Goal: Transaction & Acquisition: Subscribe to service/newsletter

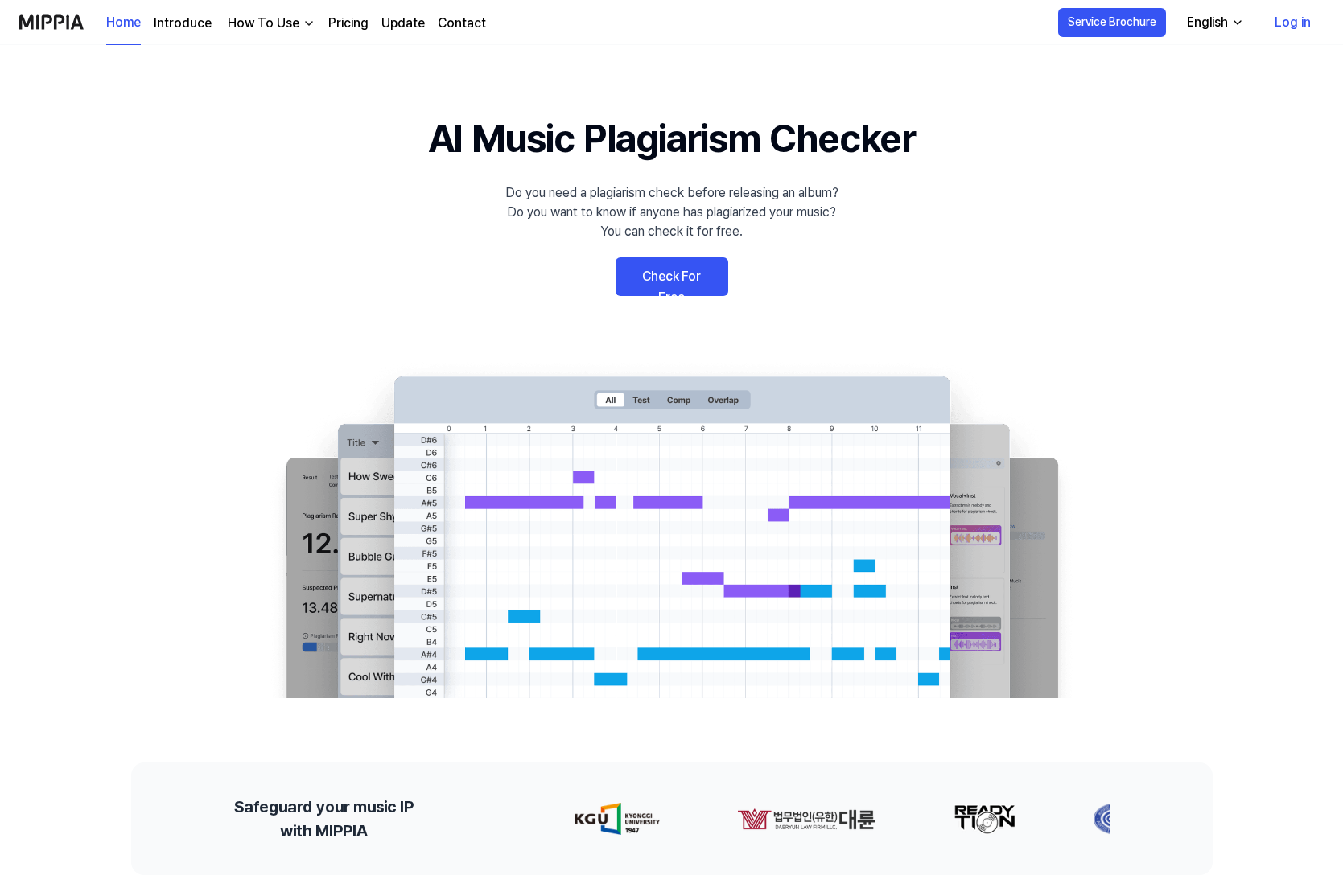
click at [1285, 21] on link "Log in" at bounding box center [1292, 22] width 62 height 45
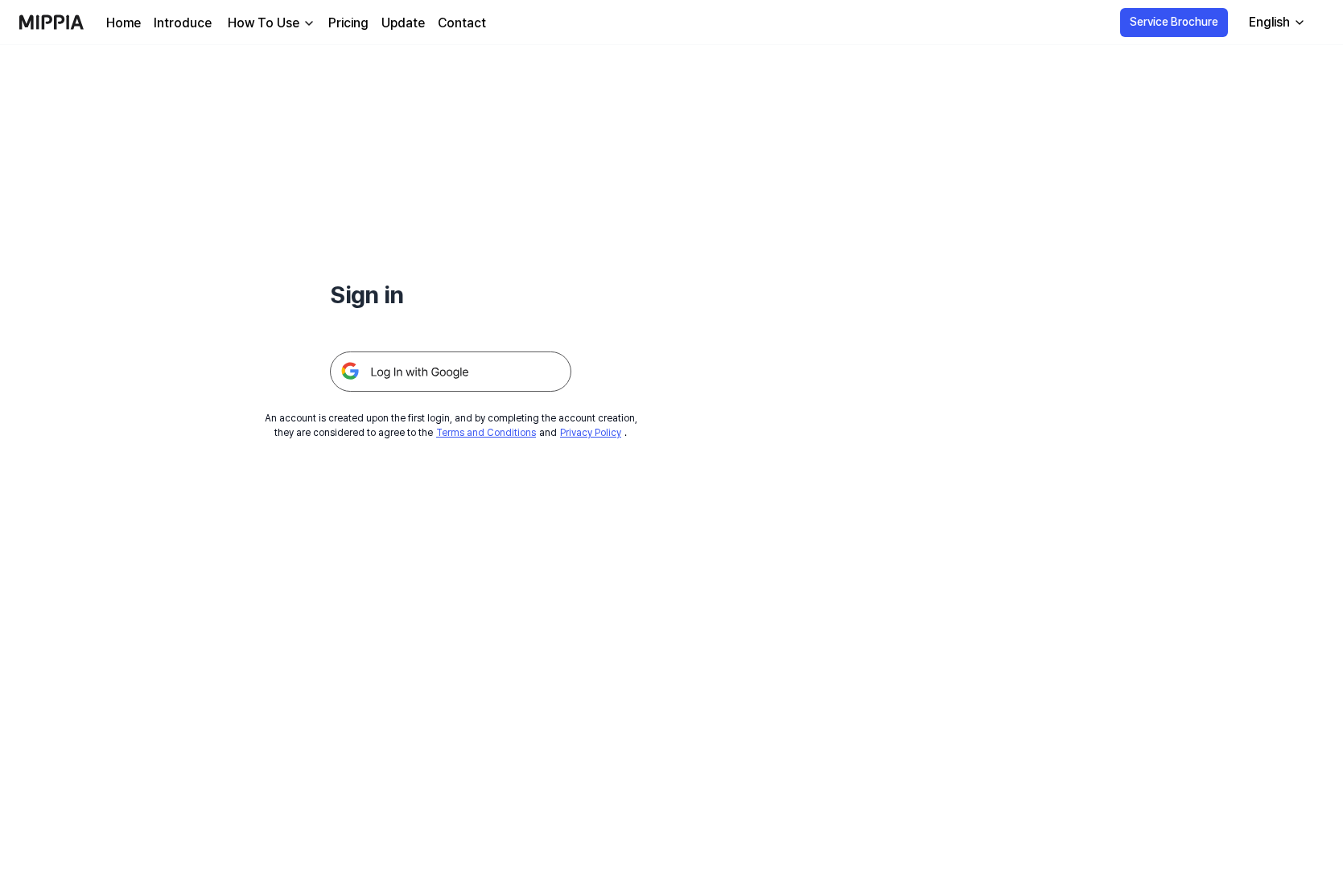
click at [408, 369] on img at bounding box center [450, 372] width 241 height 41
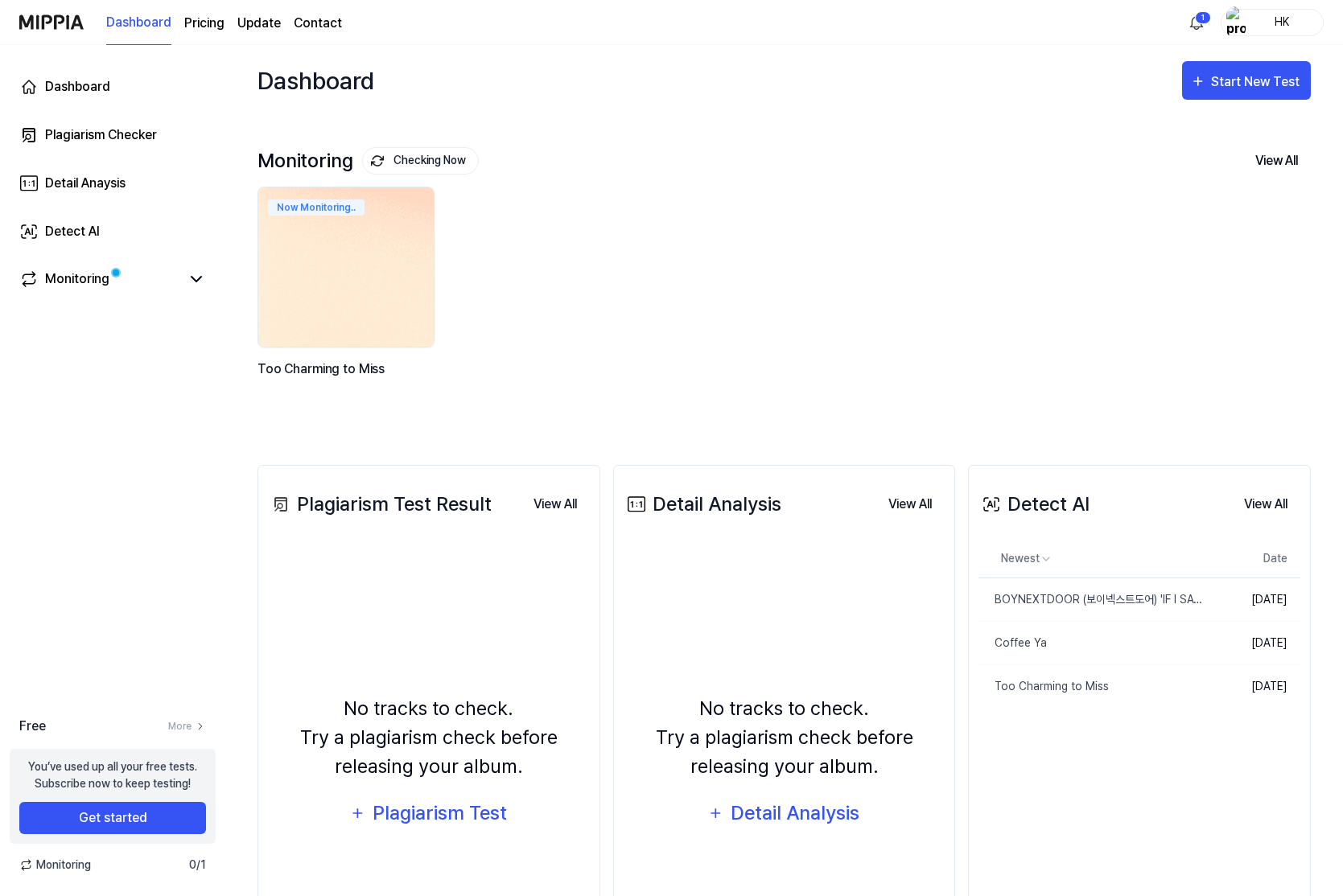
click at [376, 307] on img at bounding box center [346, 267] width 193 height 175
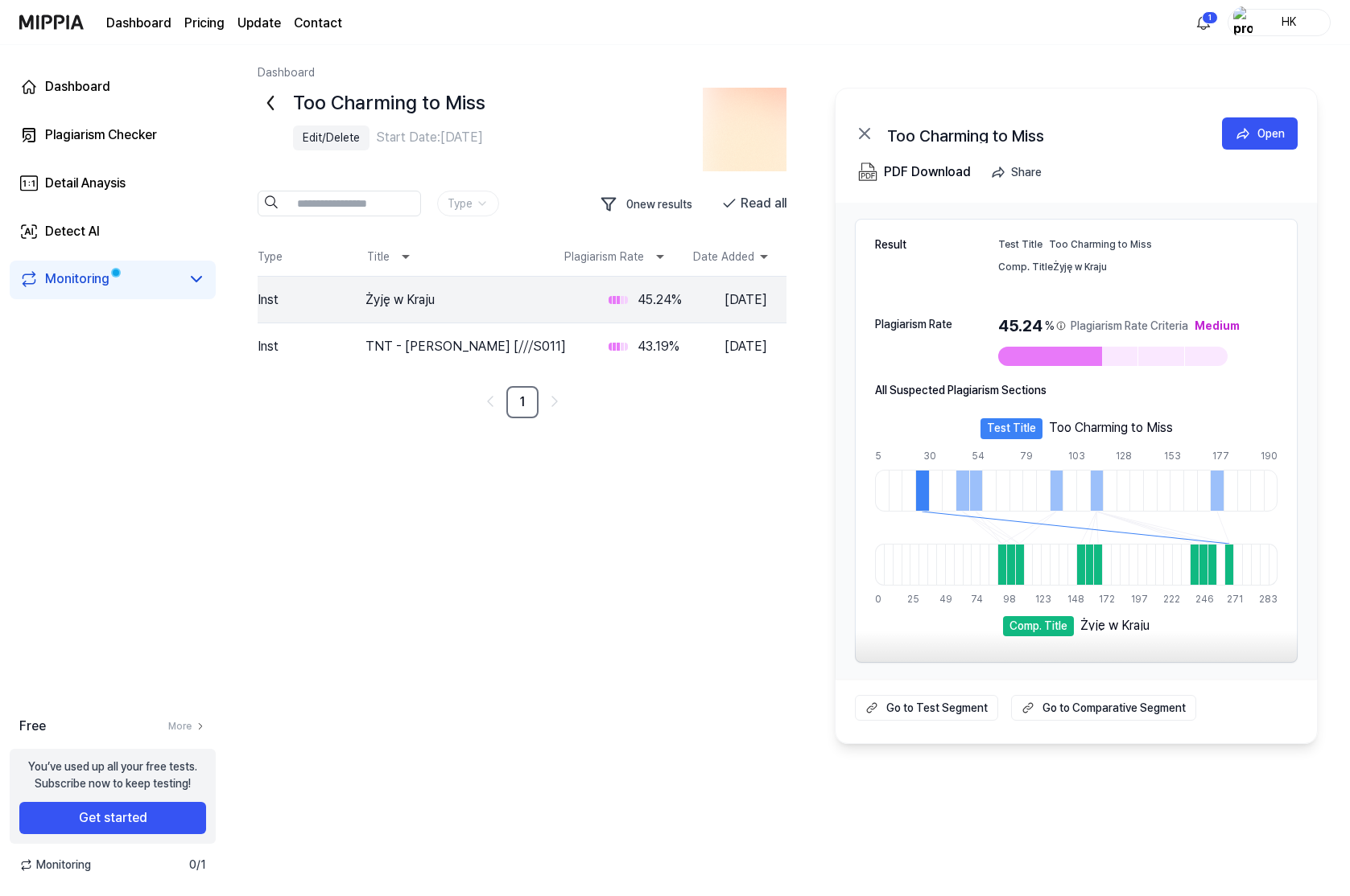
click at [501, 702] on div "Too Charming to Miss Edit/Delete Start Date: Aug 30, 2025 Type 0 new results Re…" at bounding box center [787, 416] width 1060 height 657
click at [117, 819] on button "Get started" at bounding box center [113, 818] width 187 height 32
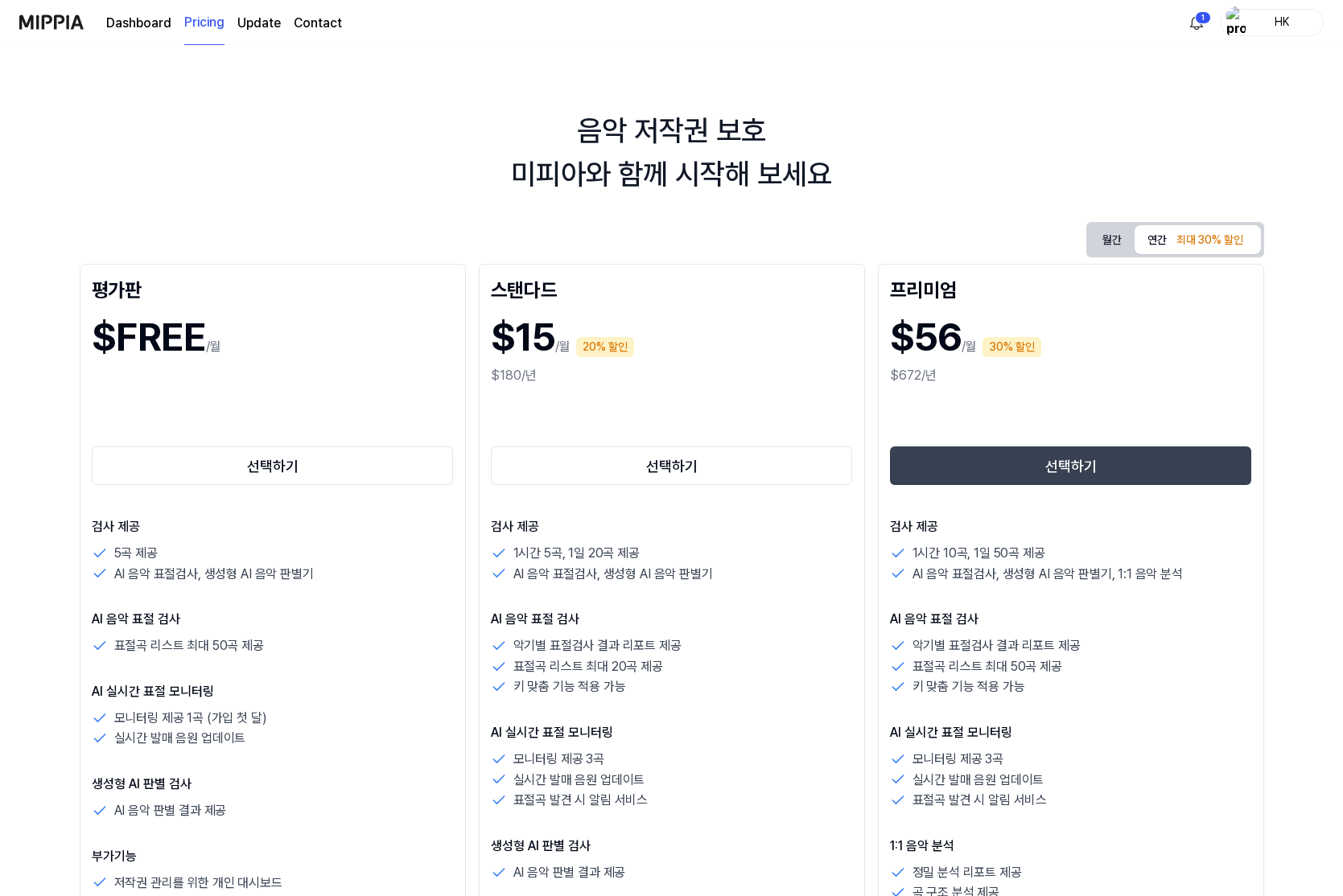
click at [52, 15] on img at bounding box center [52, 22] width 64 height 44
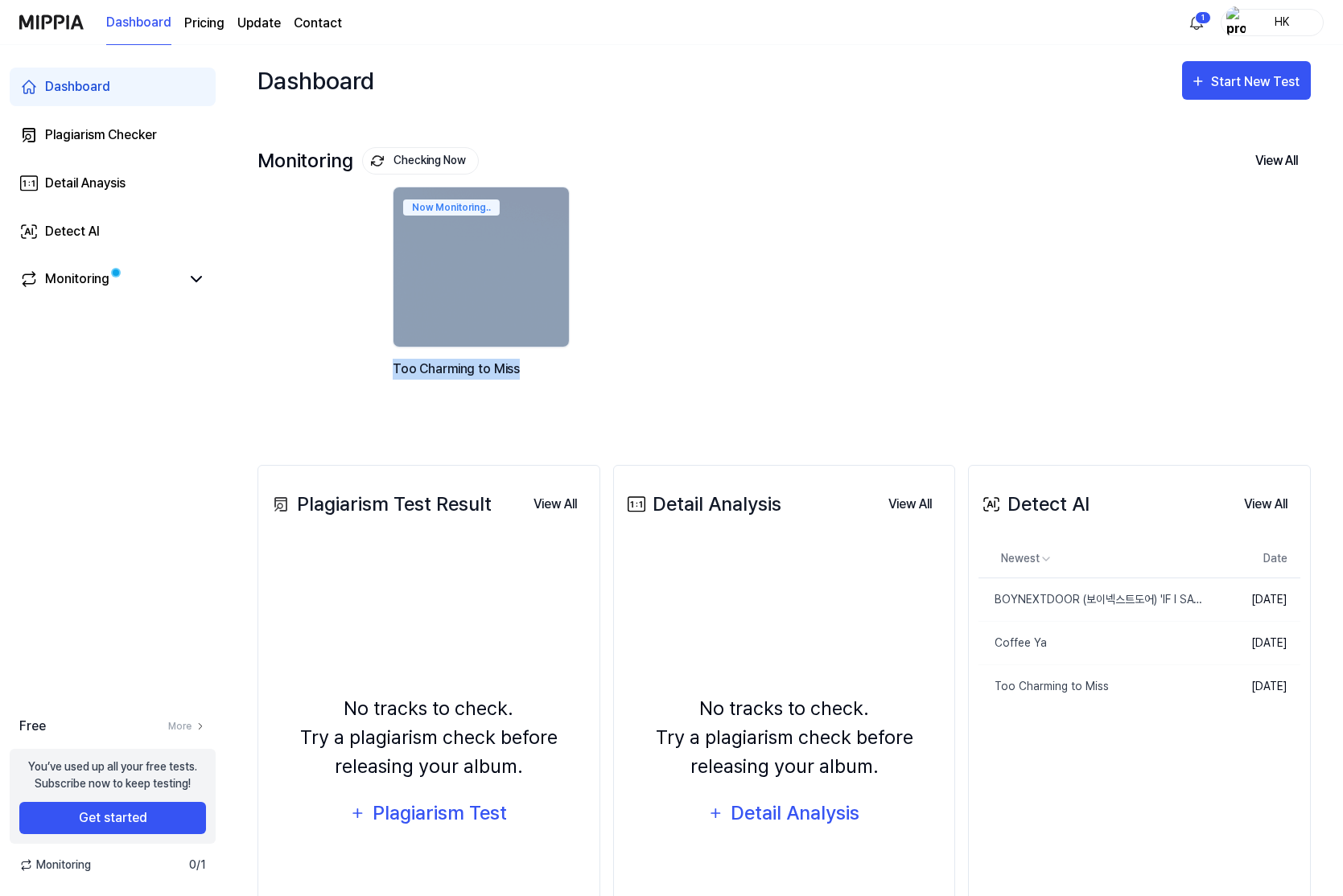
drag, startPoint x: 493, startPoint y: 225, endPoint x: 663, endPoint y: 394, distance: 239.7
click at [663, 394] on div "Now Monitoring.. Too Charming to Miss" at bounding box center [906, 302] width 1054 height 230
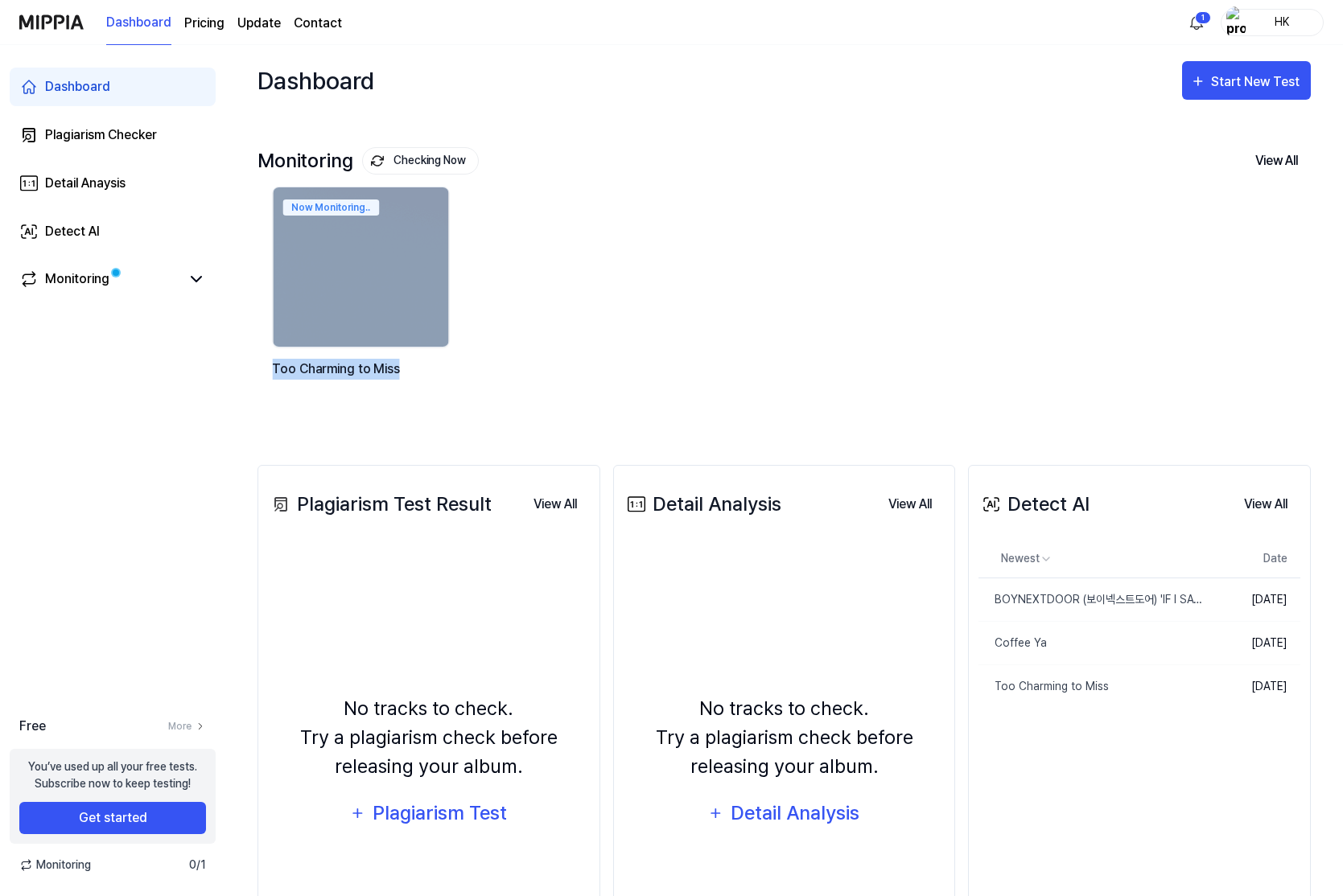
click at [704, 404] on div "Now Monitoring.. Too Charming to Miss" at bounding box center [785, 302] width 1054 height 230
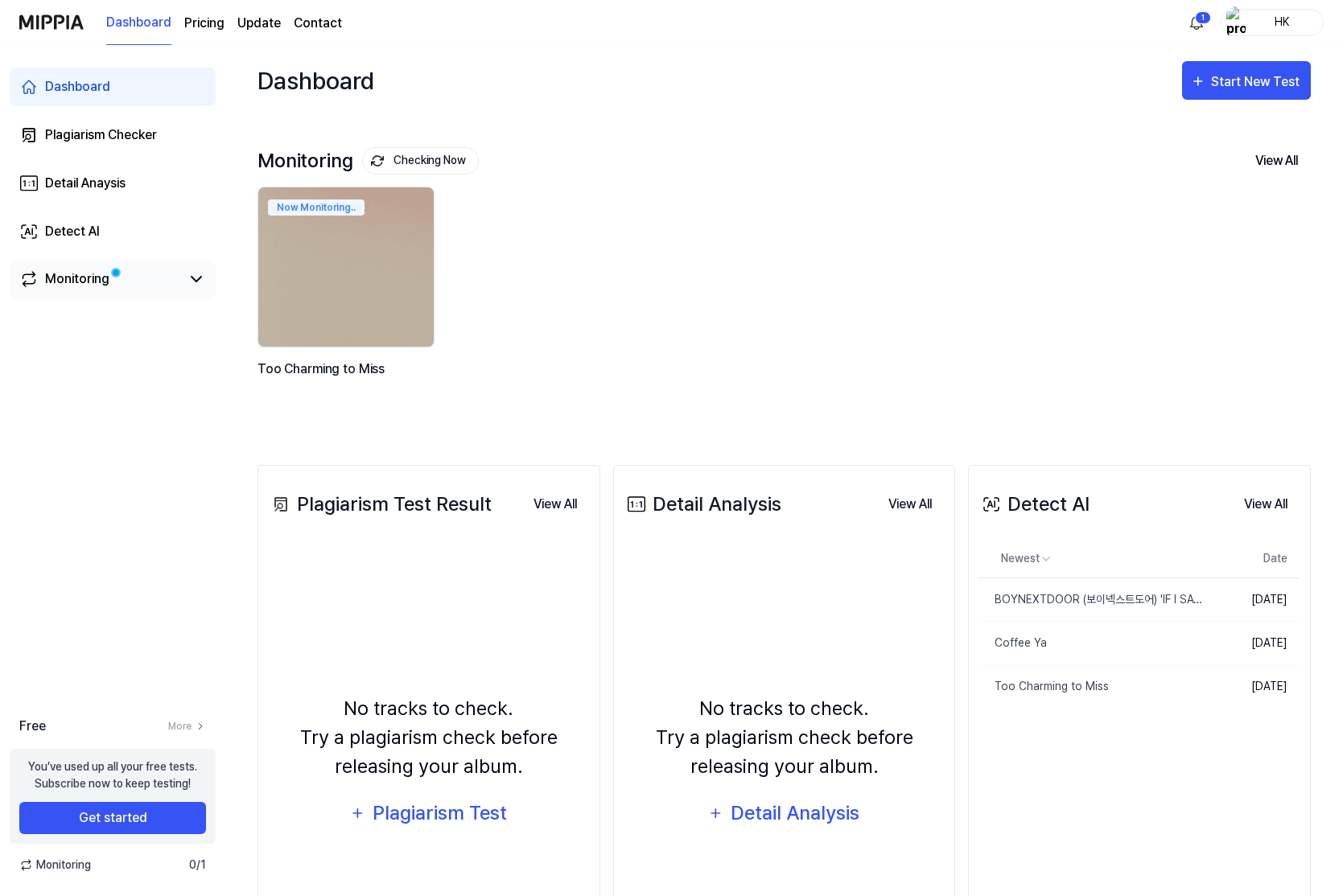
click at [85, 278] on div "Monitoring" at bounding box center [77, 279] width 64 height 19
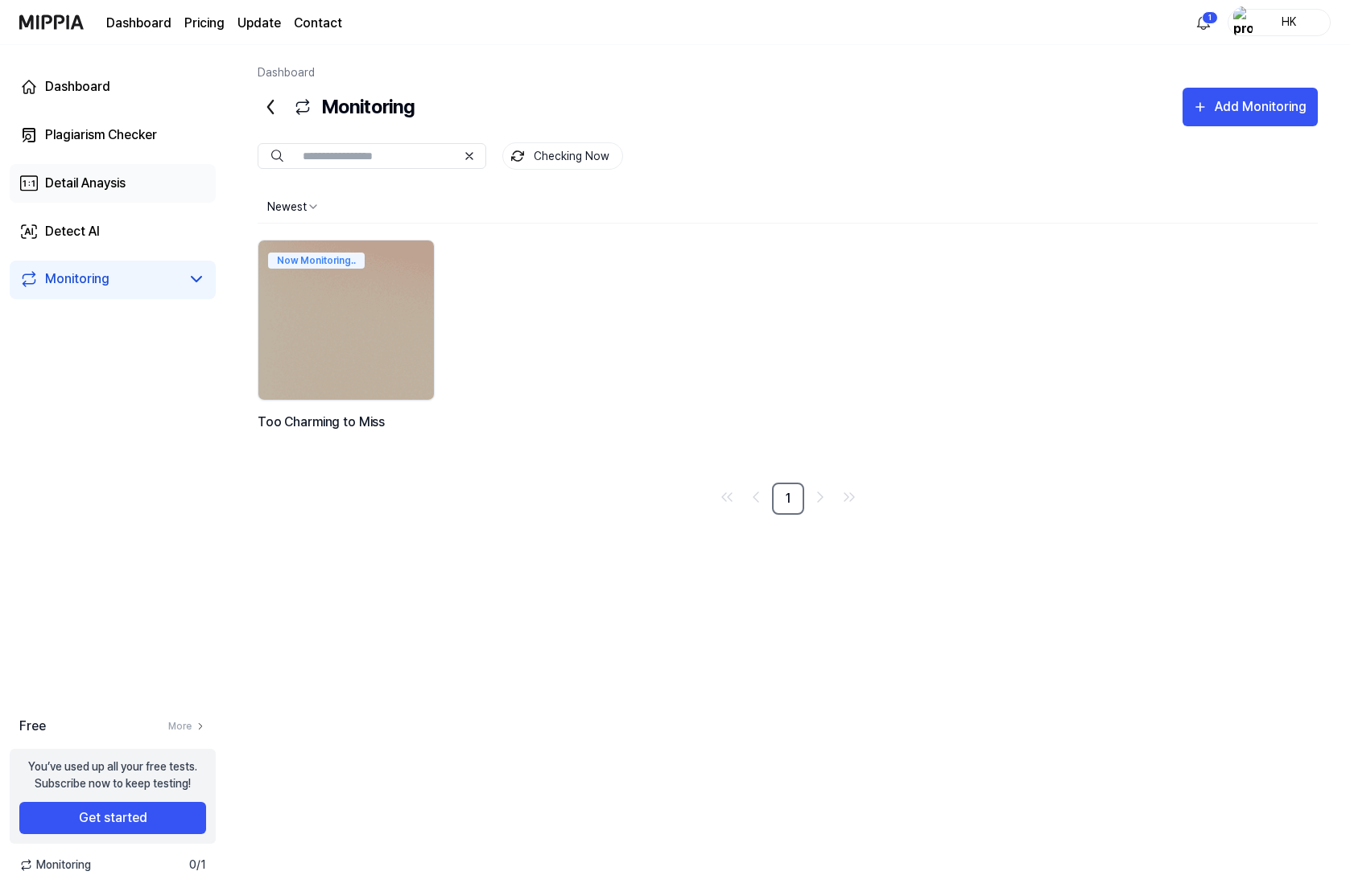
click at [108, 171] on link "Detail Anaysis" at bounding box center [112, 184] width 206 height 39
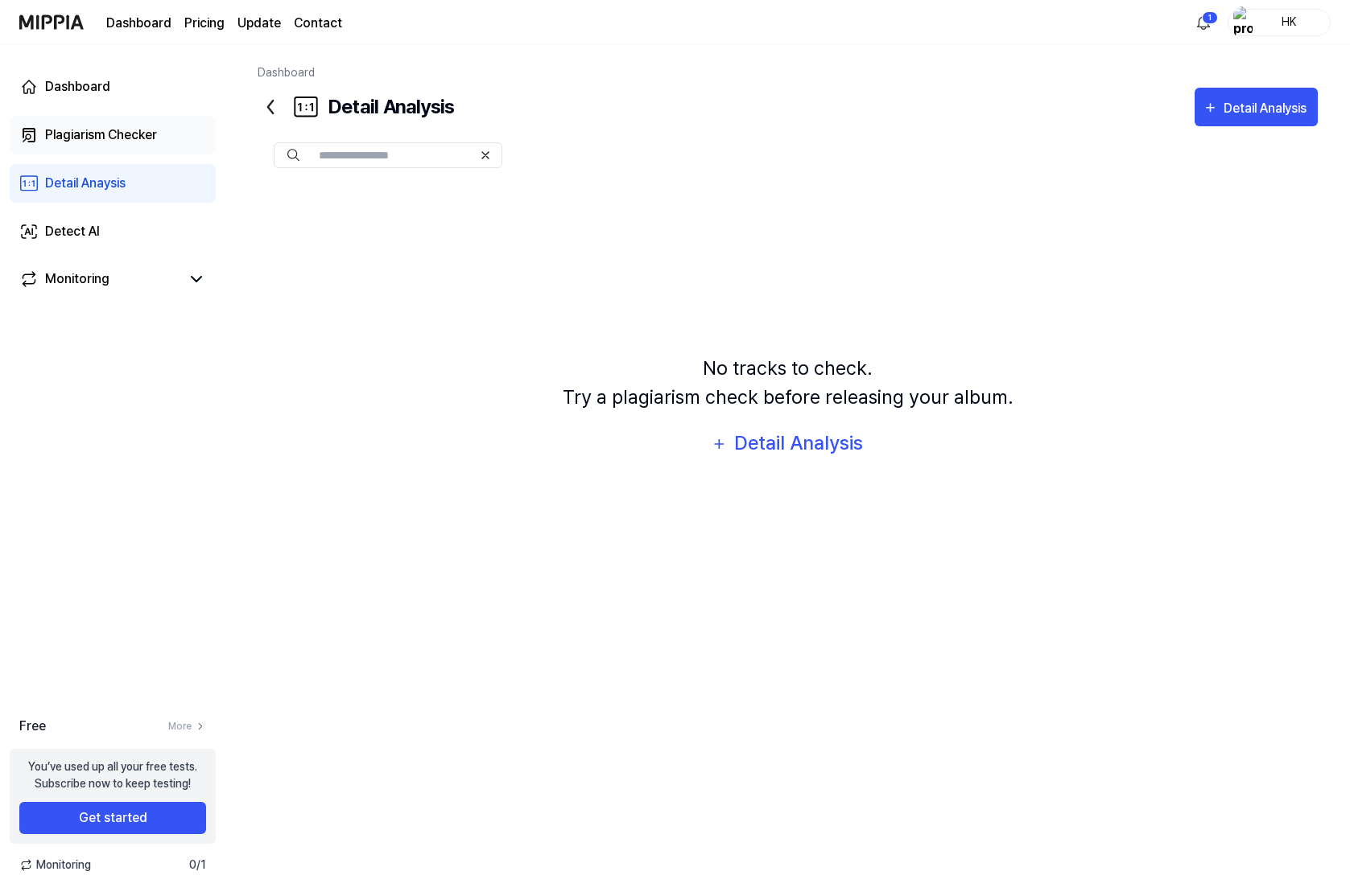
click at [111, 132] on div "Plagiarism Checker" at bounding box center [101, 135] width 112 height 19
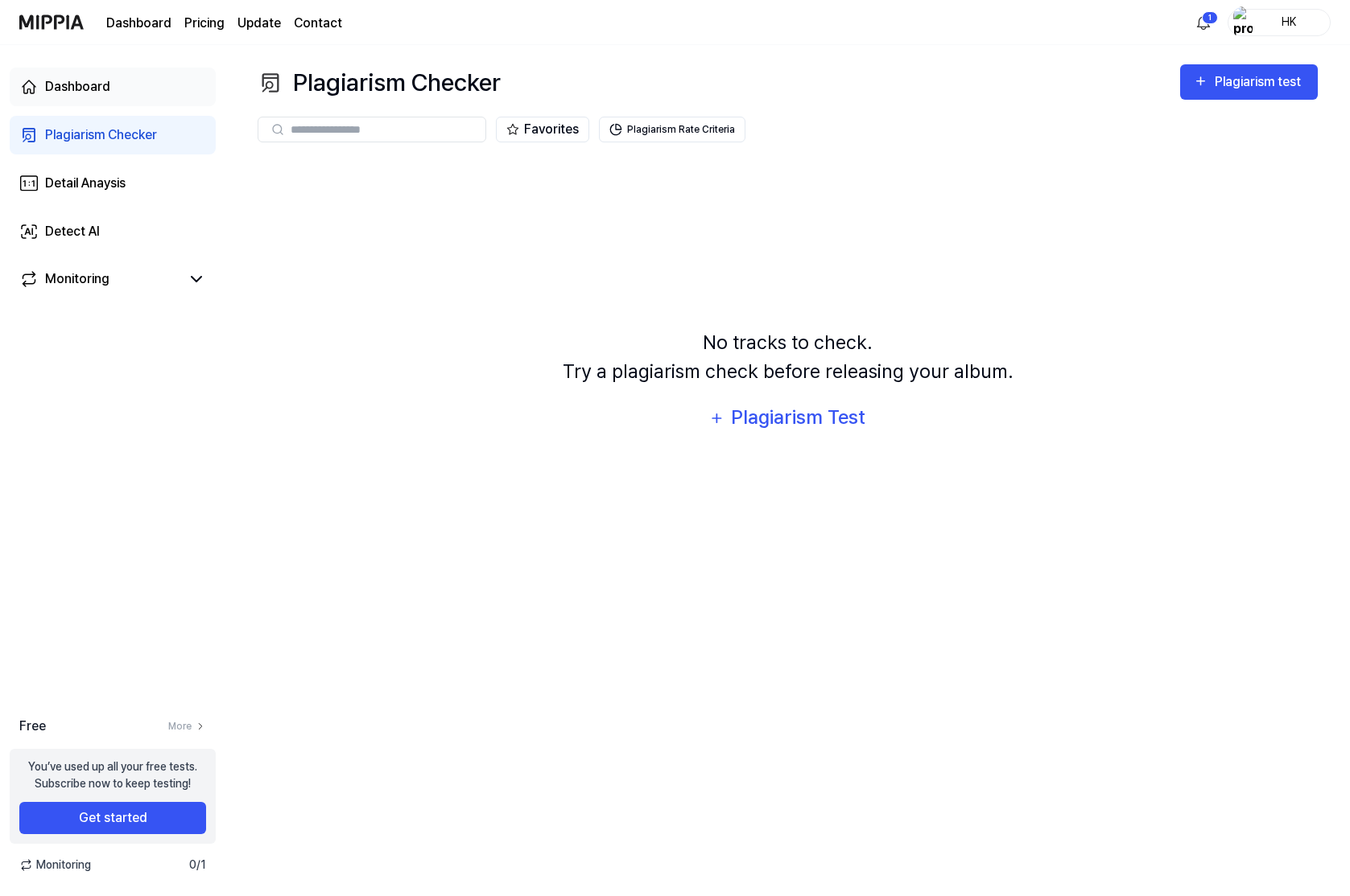
click at [99, 93] on div "Dashboard" at bounding box center [77, 86] width 65 height 19
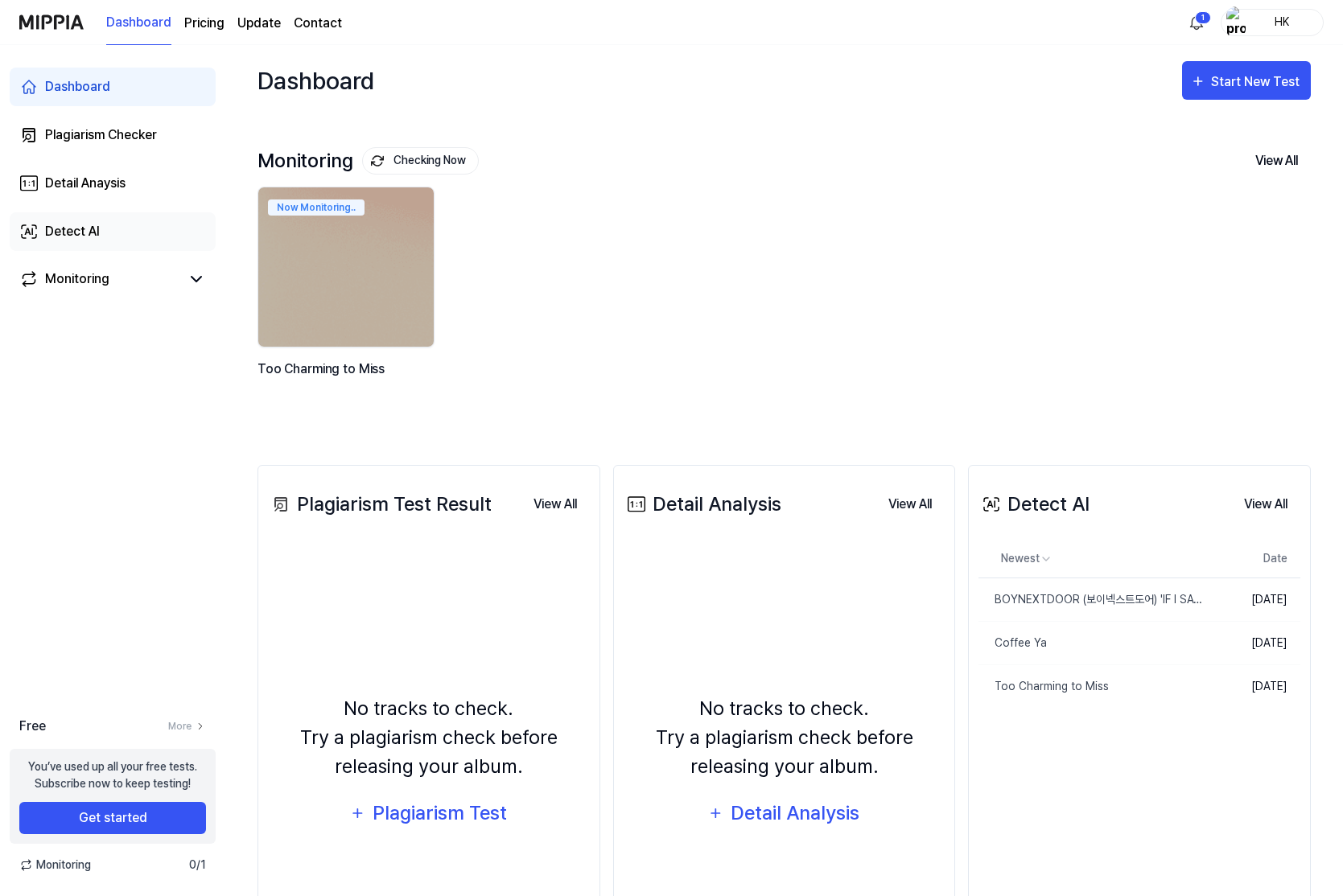
click at [110, 232] on link "Detect AI" at bounding box center [112, 232] width 206 height 39
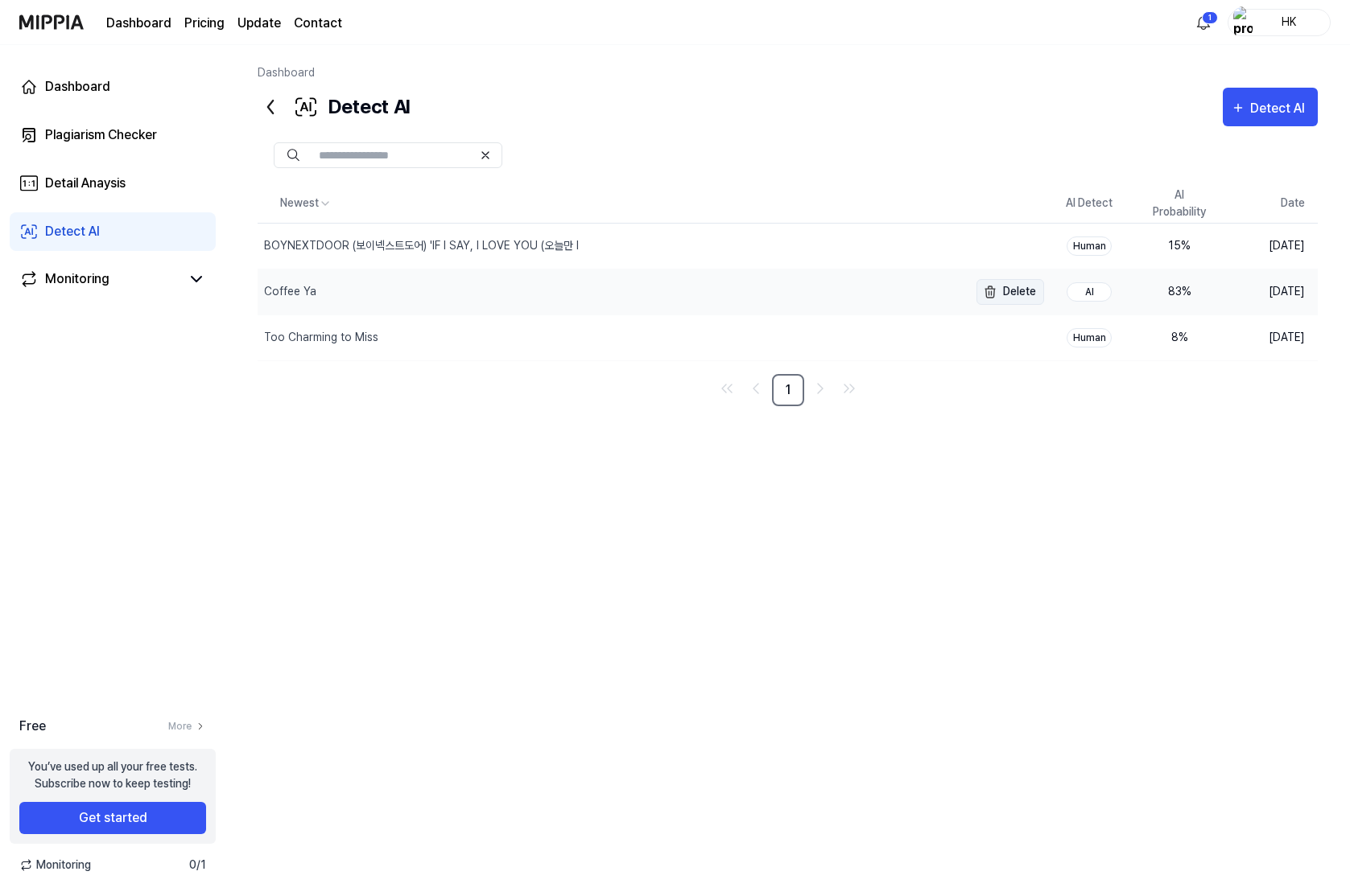
click at [1012, 296] on button "Delete" at bounding box center [1010, 292] width 68 height 25
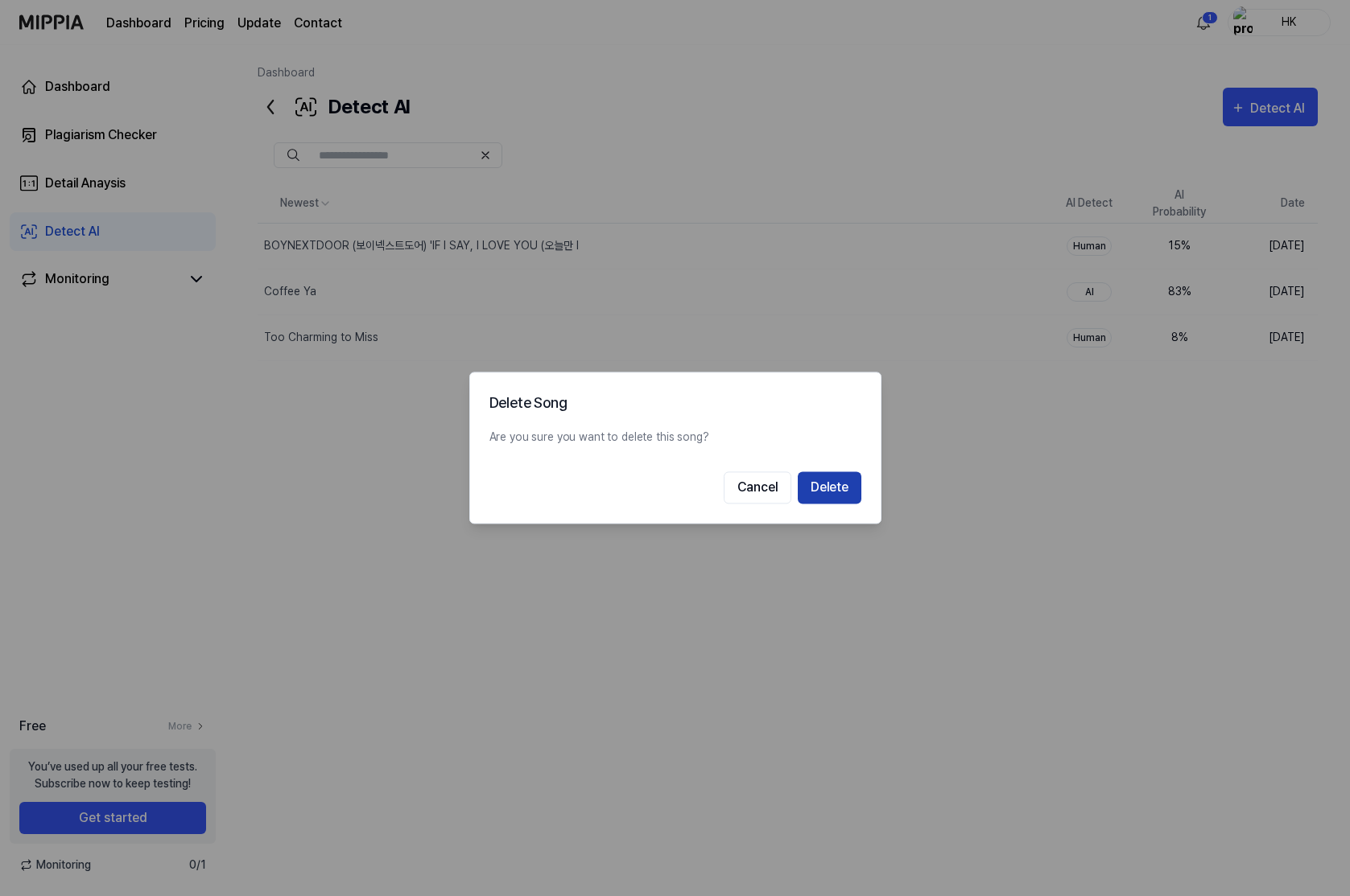
click at [849, 486] on button "Delete" at bounding box center [829, 488] width 63 height 32
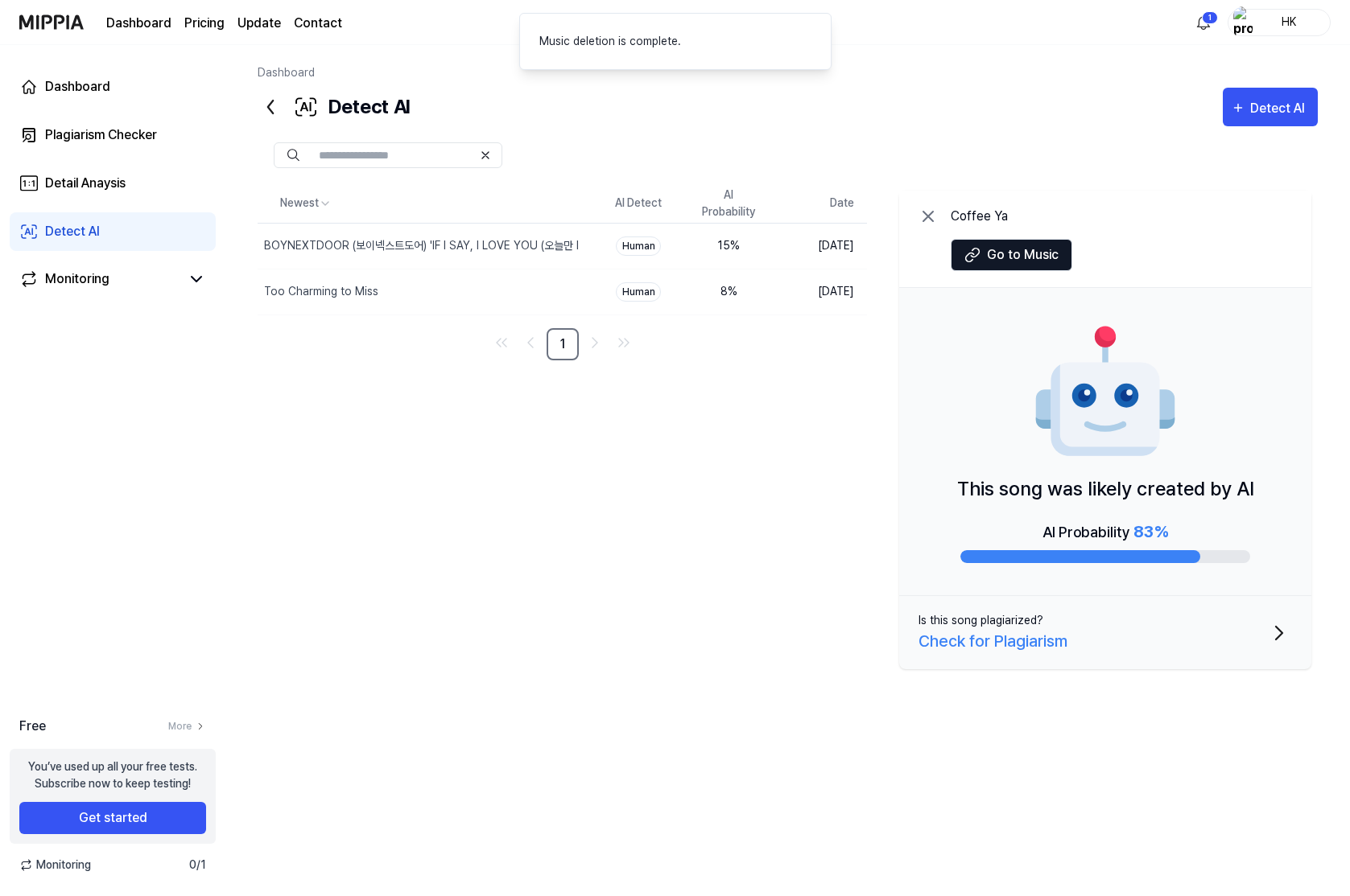
click at [670, 443] on div "Newest AI Detect AI Probability Date BOYNEXTDOOR (보이넥스트도어) 'IF I SAY, I LOVE YO…" at bounding box center [787, 475] width 1060 height 582
click at [1250, 108] on div "Detect AI" at bounding box center [1280, 108] width 59 height 21
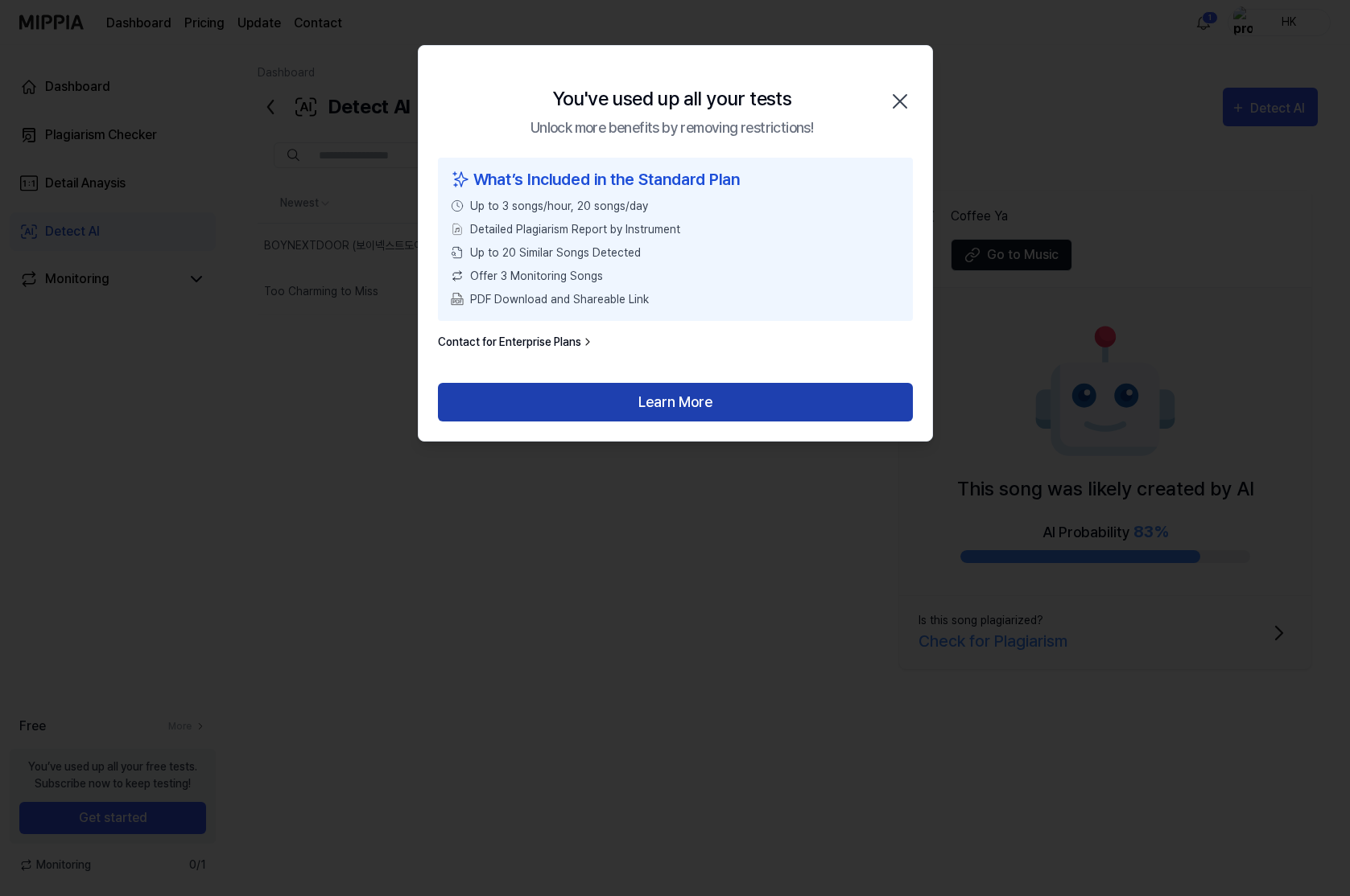
click at [629, 415] on button "Learn More" at bounding box center [675, 403] width 475 height 39
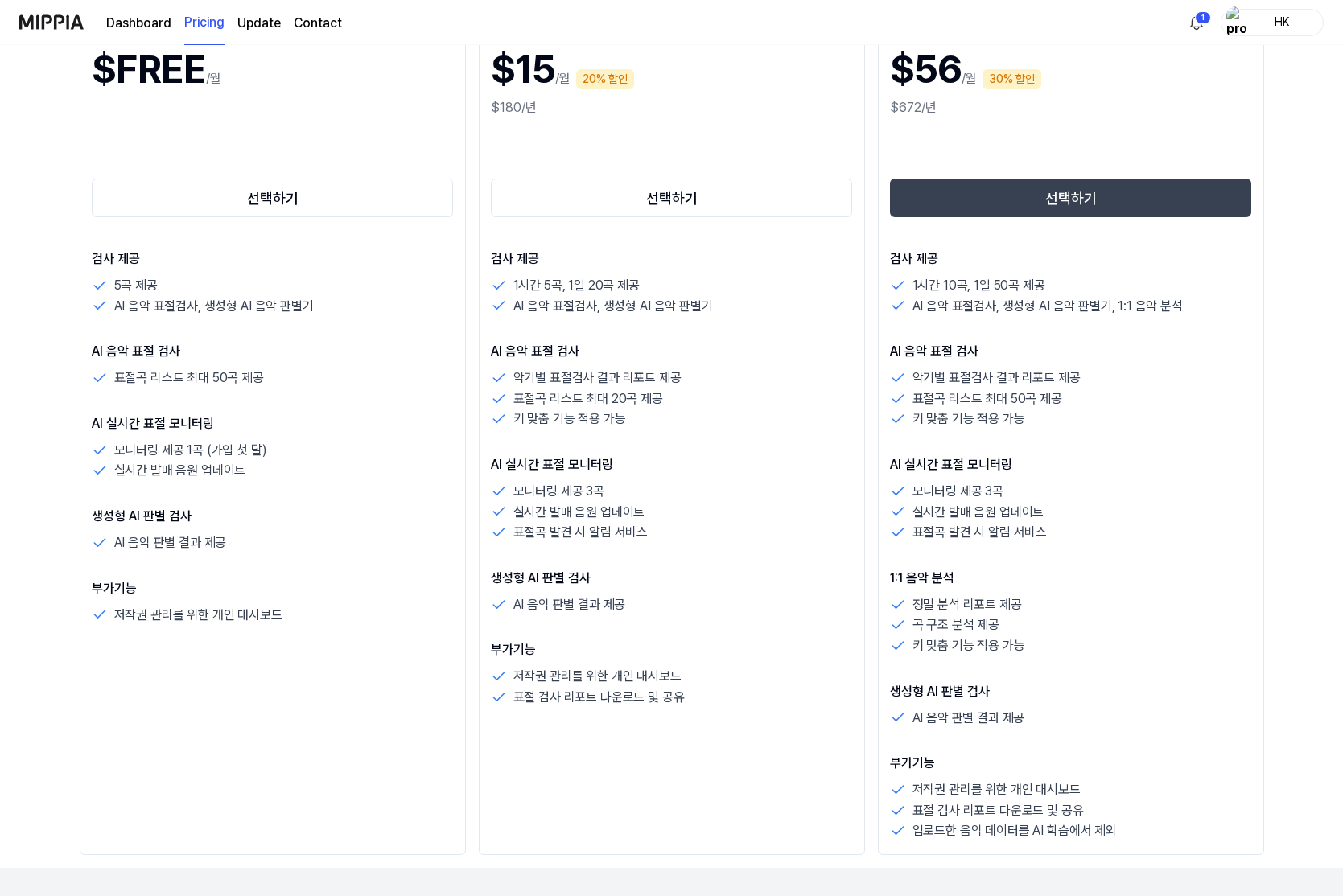
scroll to position [254, 0]
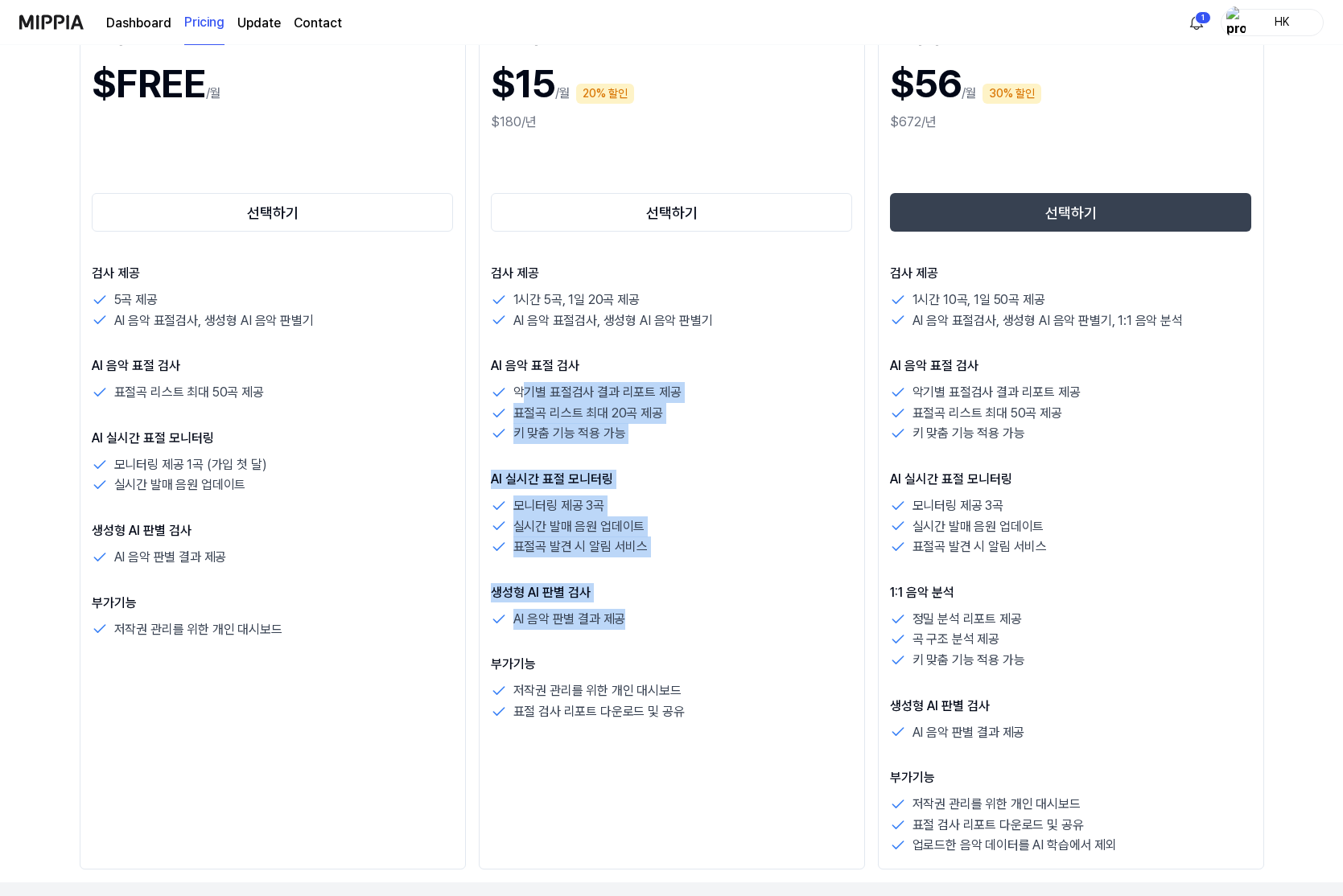
drag, startPoint x: 519, startPoint y: 393, endPoint x: 639, endPoint y: 614, distance: 251.5
click at [639, 614] on div "검사 제공 1시간 5곡, 1일 20곡 제공 AI 음악 표절검사, 생성형 AI 음악 판별기 AI 음악 표절 검사 악기별 표절검사 결과 리포트 제…" at bounding box center [672, 493] width 362 height 459
click at [639, 614] on div "AI 음악 판별 결과 제공" at bounding box center [672, 619] width 362 height 21
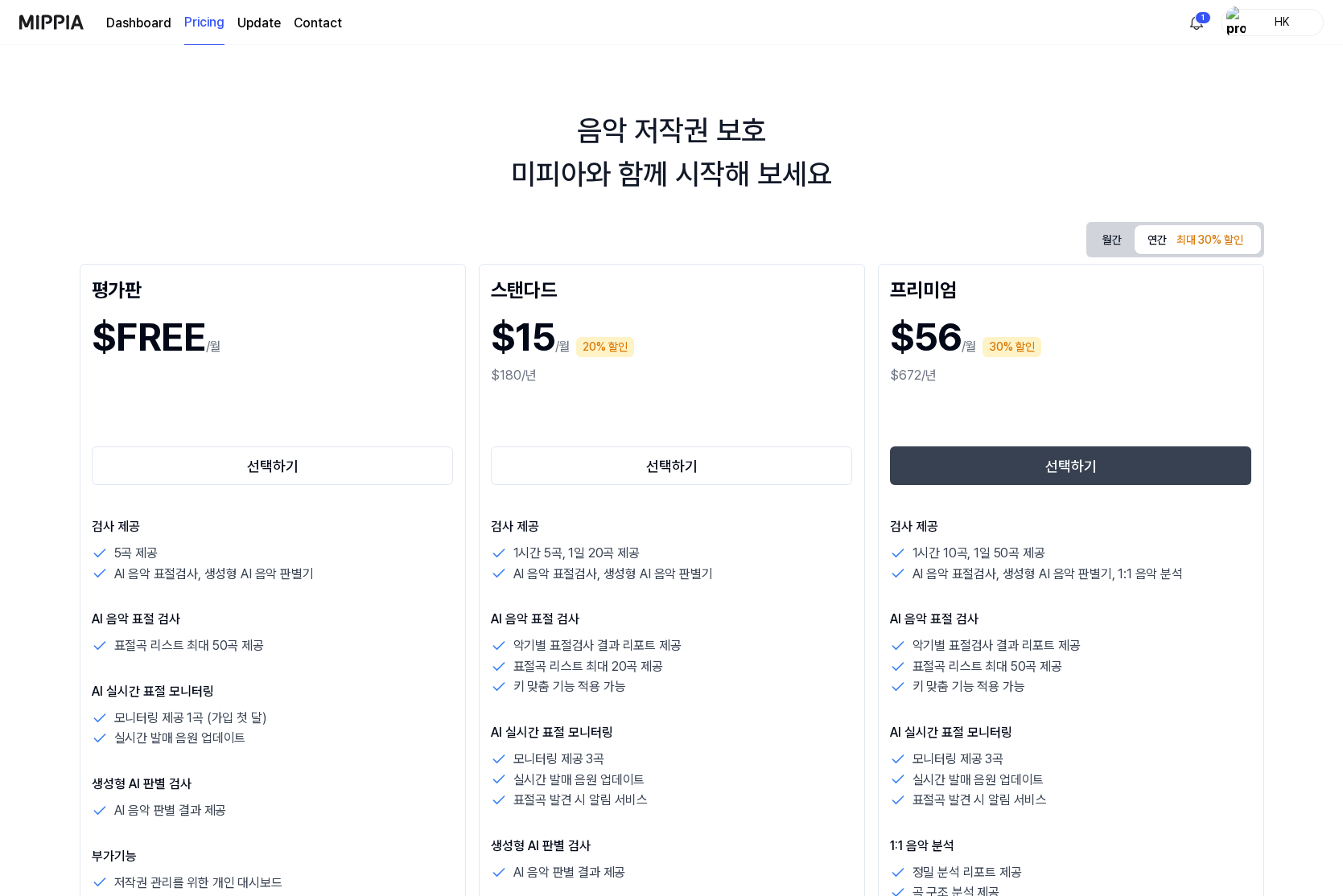
scroll to position [0, 0]
click at [1107, 235] on button "월간" at bounding box center [1112, 239] width 45 height 30
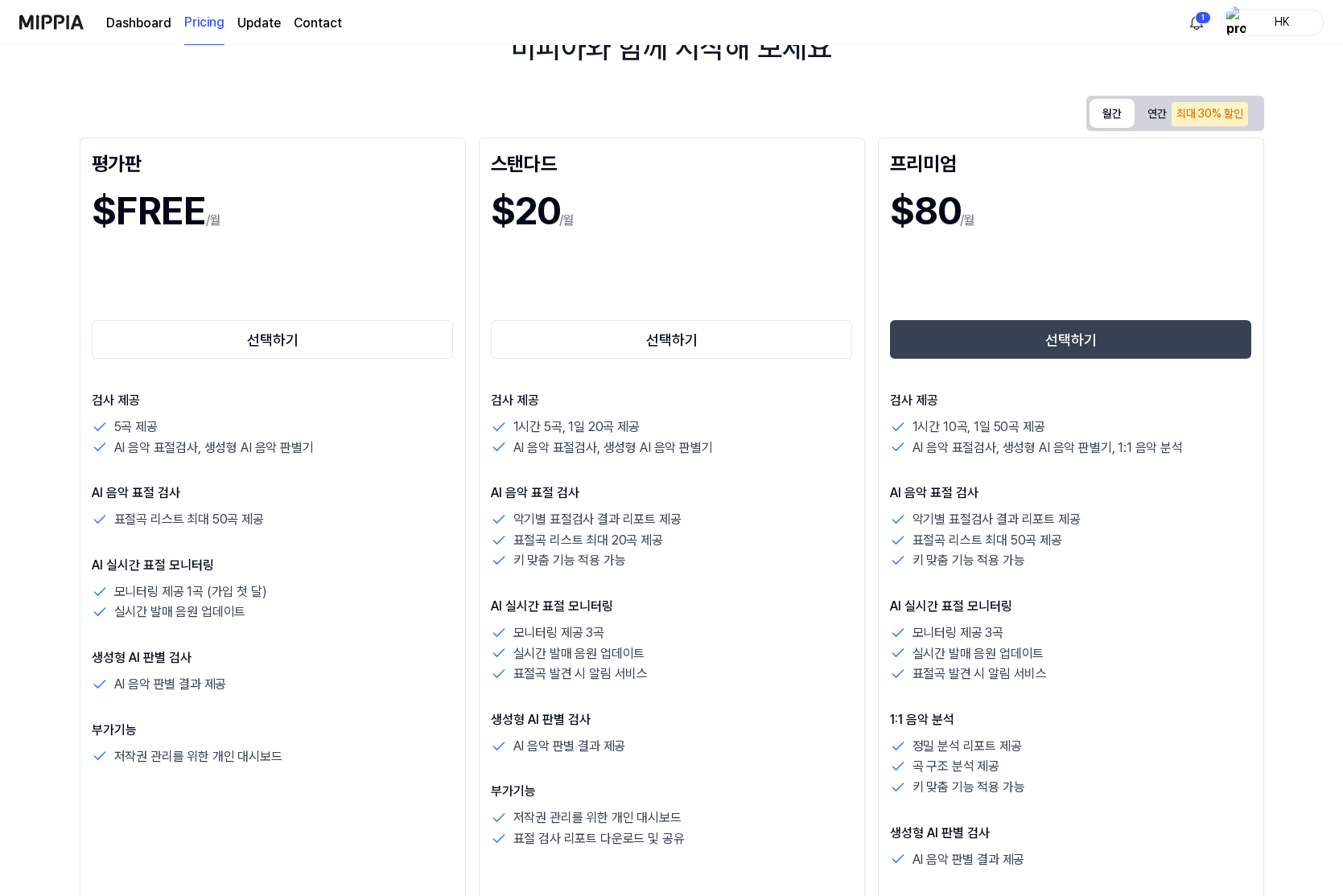
scroll to position [238, 0]
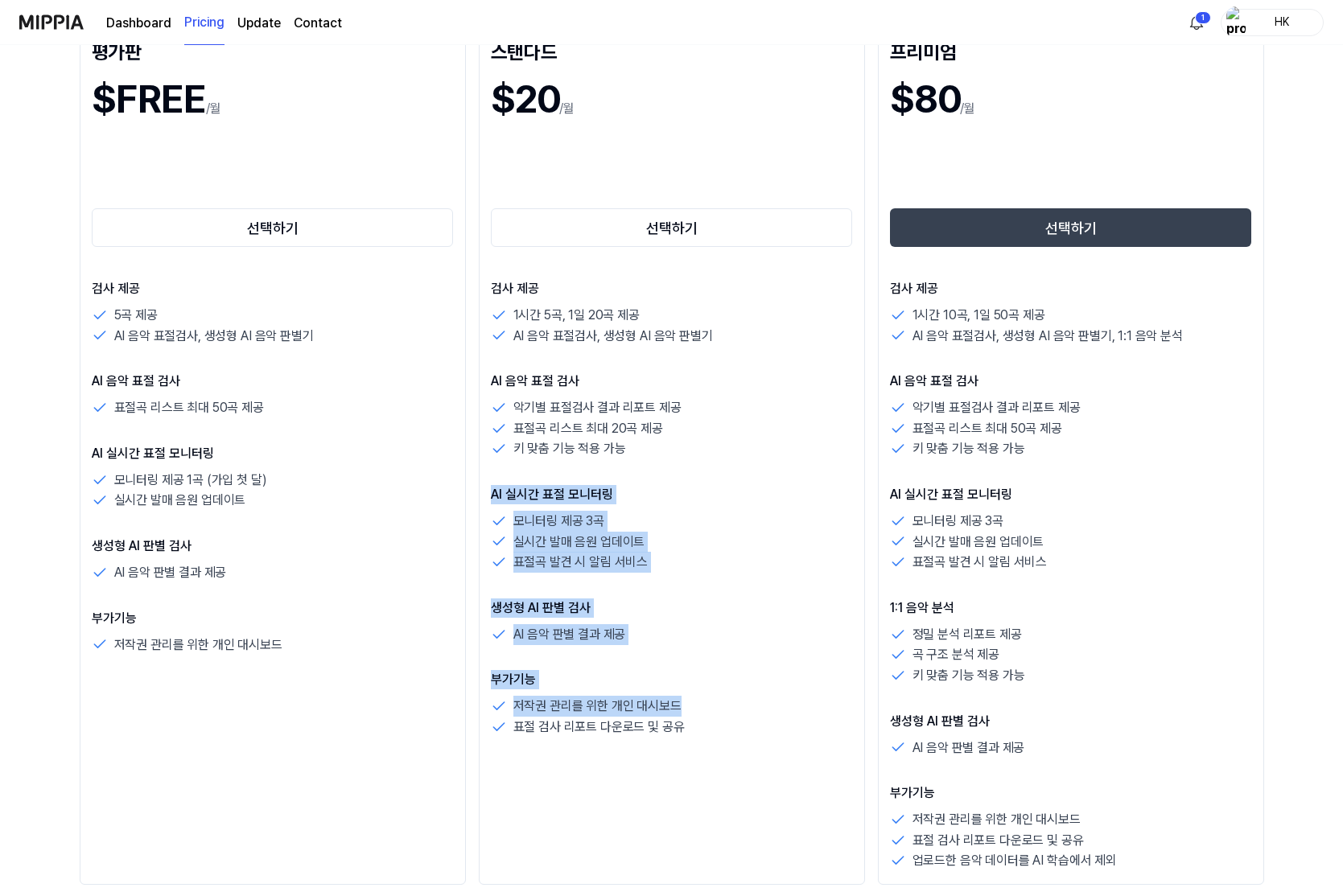
drag, startPoint x: 703, startPoint y: 446, endPoint x: 725, endPoint y: 700, distance: 255.0
click at [725, 700] on div "검사 제공 1시간 5곡, 1일 20곡 제공 AI 음악 표절검사, 생성형 AI 음악 판별기 AI 음악 표절 검사 악기별 표절검사 결과 리포트 제…" at bounding box center [672, 508] width 362 height 459
click at [725, 700] on div "저작권 관리를 위한 개인 대시보드" at bounding box center [672, 706] width 362 height 21
drag, startPoint x: 718, startPoint y: 731, endPoint x: 661, endPoint y: 402, distance: 333.9
click at [662, 402] on div "검사 제공 1시간 5곡, 1일 20곡 제공 AI 음악 표절검사, 생성형 AI 음악 판별기 AI 음악 표절 검사 악기별 표절검사 결과 리포트 제…" at bounding box center [672, 508] width 362 height 459
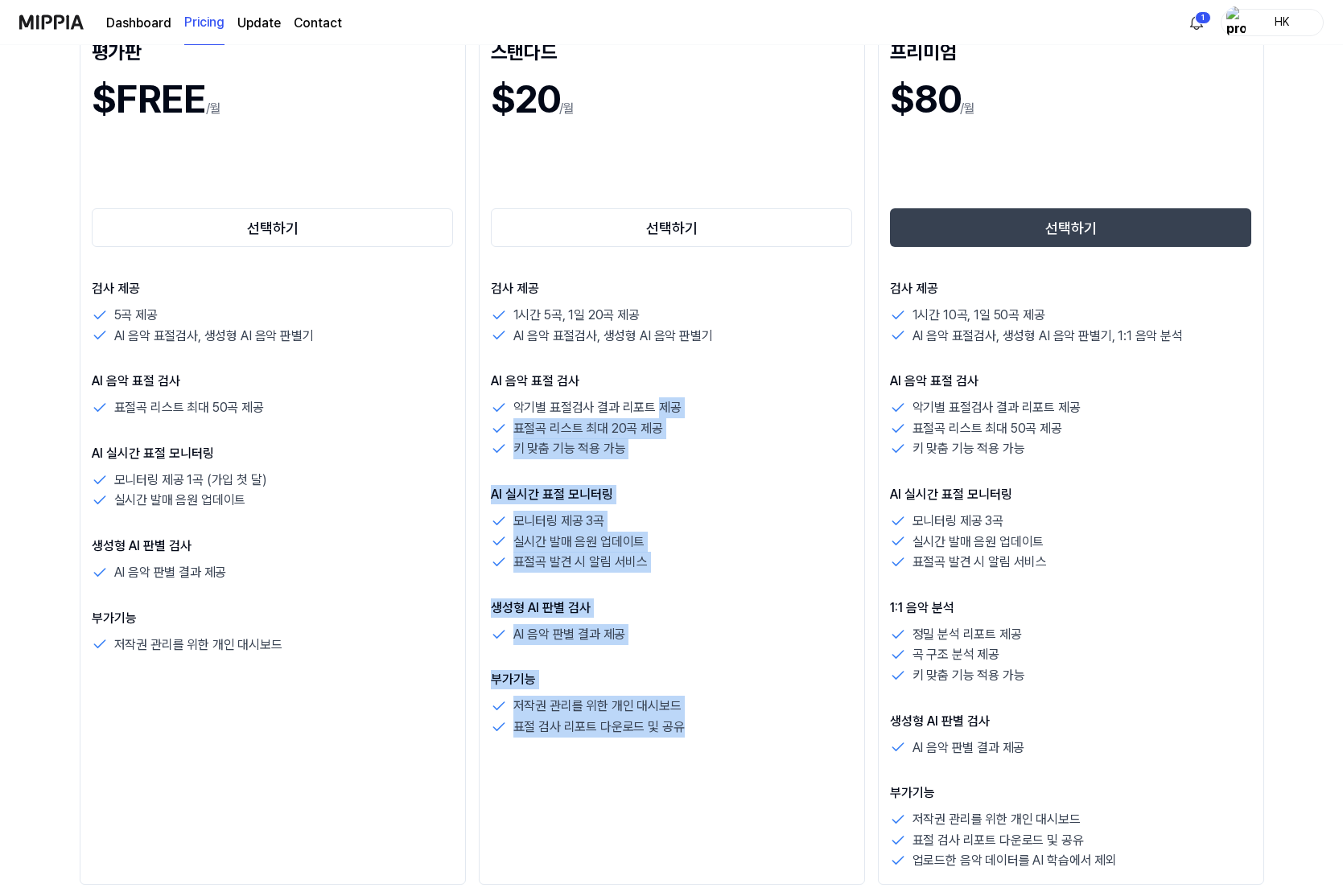
click at [661, 402] on p "악기별 표절검사 결과 리포트 제공" at bounding box center [597, 408] width 168 height 21
drag, startPoint x: 513, startPoint y: 404, endPoint x: 729, endPoint y: 741, distance: 400.3
click at [729, 741] on div "스탠다드 $20 /월 선택하기 검사 제공 1시간 5곡, 1일 20곡 제공 AI 음악 표절검사, 생성형 AI 음악 판별기 AI 음악 표절 검사 …" at bounding box center [672, 455] width 386 height 860
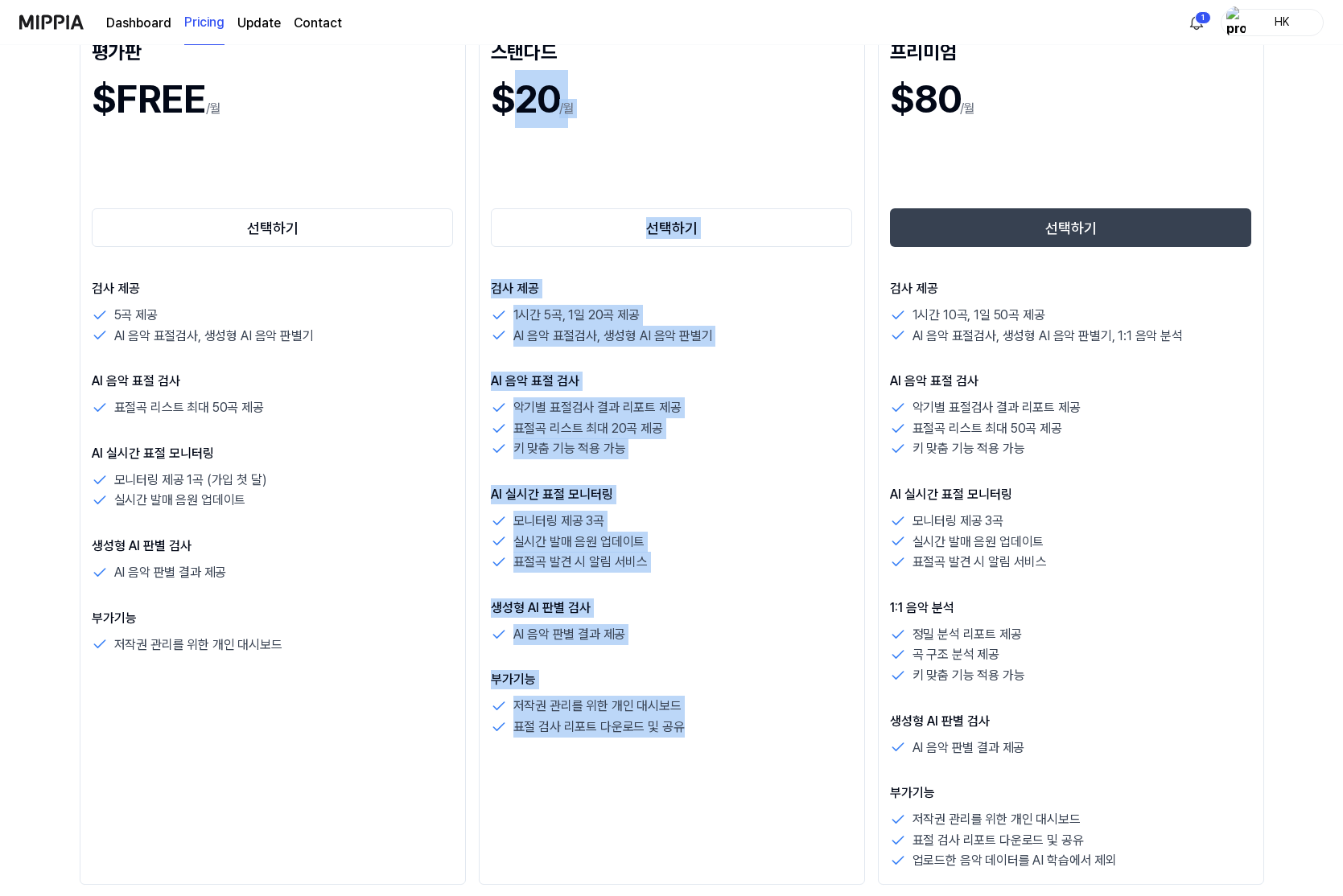
drag, startPoint x: 729, startPoint y: 741, endPoint x: 516, endPoint y: 95, distance: 680.2
click at [516, 95] on div "스탠다드 $20 /월 선택하기 검사 제공 1시간 5곡, 1일 20곡 제공 AI 음악 표절검사, 생성형 AI 음악 판별기 AI 음악 표절 검사 …" at bounding box center [672, 455] width 386 height 860
click at [531, 111] on h1 "$20" at bounding box center [525, 99] width 69 height 58
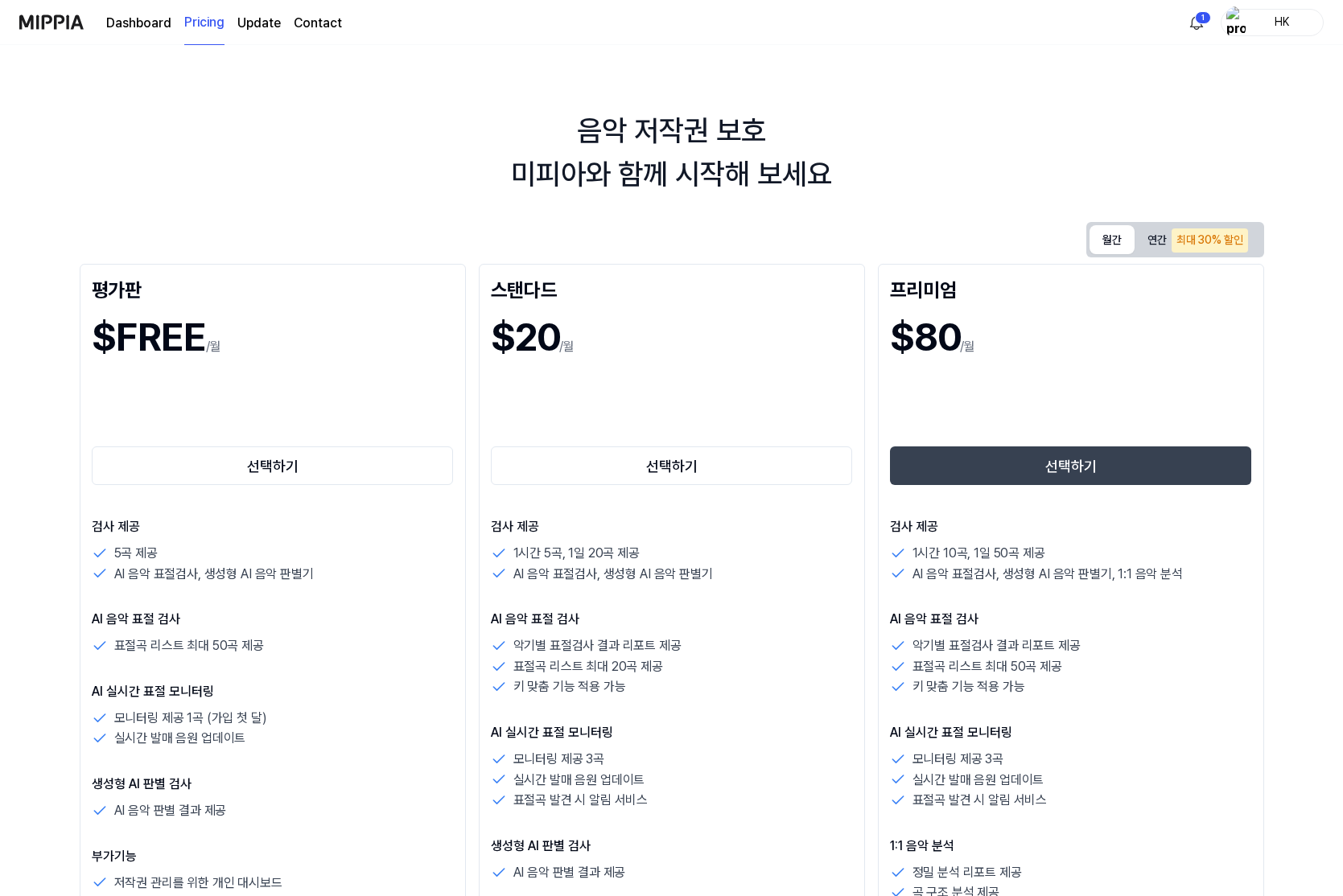
scroll to position [0, 0]
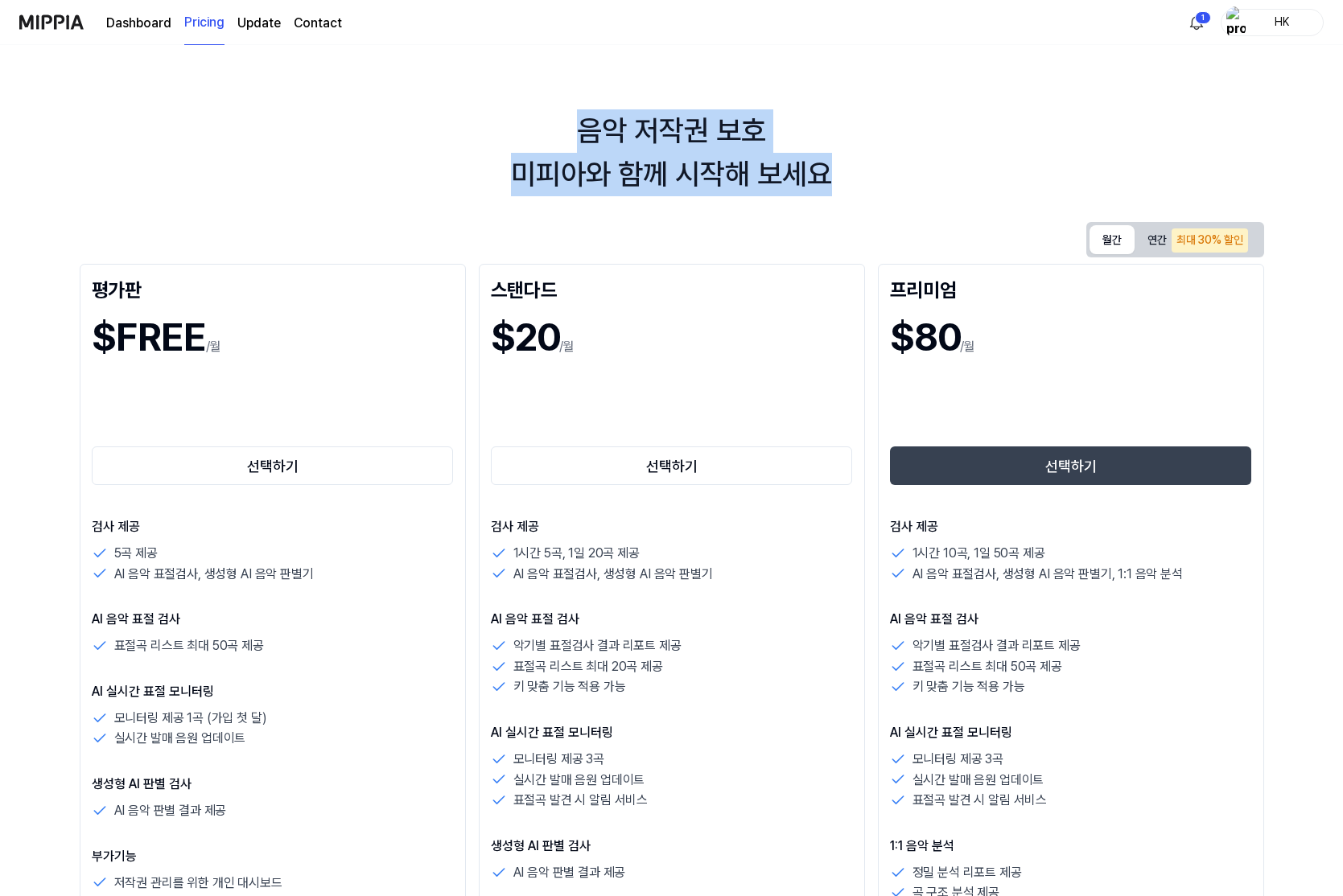
drag, startPoint x: 580, startPoint y: 127, endPoint x: 834, endPoint y: 184, distance: 260.3
click at [834, 184] on div "음악 저작권 보호 미피아와 함께 시작해 보세요" at bounding box center [671, 152] width 1343 height 87
drag, startPoint x: 834, startPoint y: 184, endPoint x: 505, endPoint y: 125, distance: 334.2
click at [505, 125] on div "음악 저작권 보호 미피아와 함께 시작해 보세요" at bounding box center [671, 152] width 1343 height 87
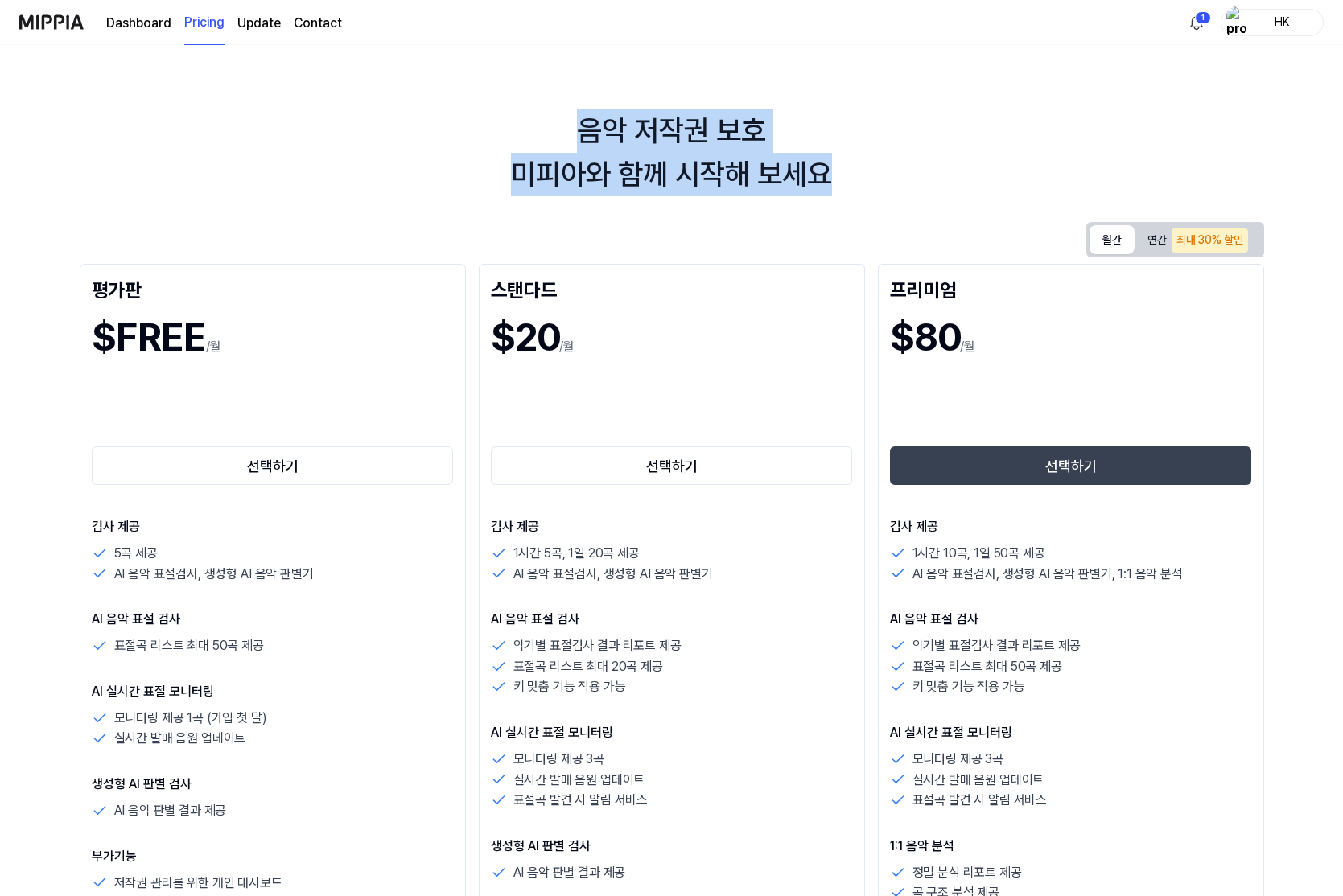
click at [505, 125] on div "음악 저작권 보호 미피아와 함께 시작해 보세요" at bounding box center [671, 152] width 1343 height 87
drag, startPoint x: 581, startPoint y: 131, endPoint x: 867, endPoint y: 197, distance: 293.5
click at [867, 197] on div "음악 저작권 보호 미피아와 함께 시작해 보세요 월간 연간 최대 30% 할인 평가판 $FREE /월 선택하기 검사 제공 5곡 제공 AI 음악 표…" at bounding box center [671, 470] width 1343 height 851
click at [866, 197] on div "음악 저작권 보호 미피아와 함께 시작해 보세요 월간 연간 최대 30% 할인 평가판 $FREE /월 선택하기 검사 제공 5곡 제공 AI 음악 표…" at bounding box center [671, 470] width 1343 height 851
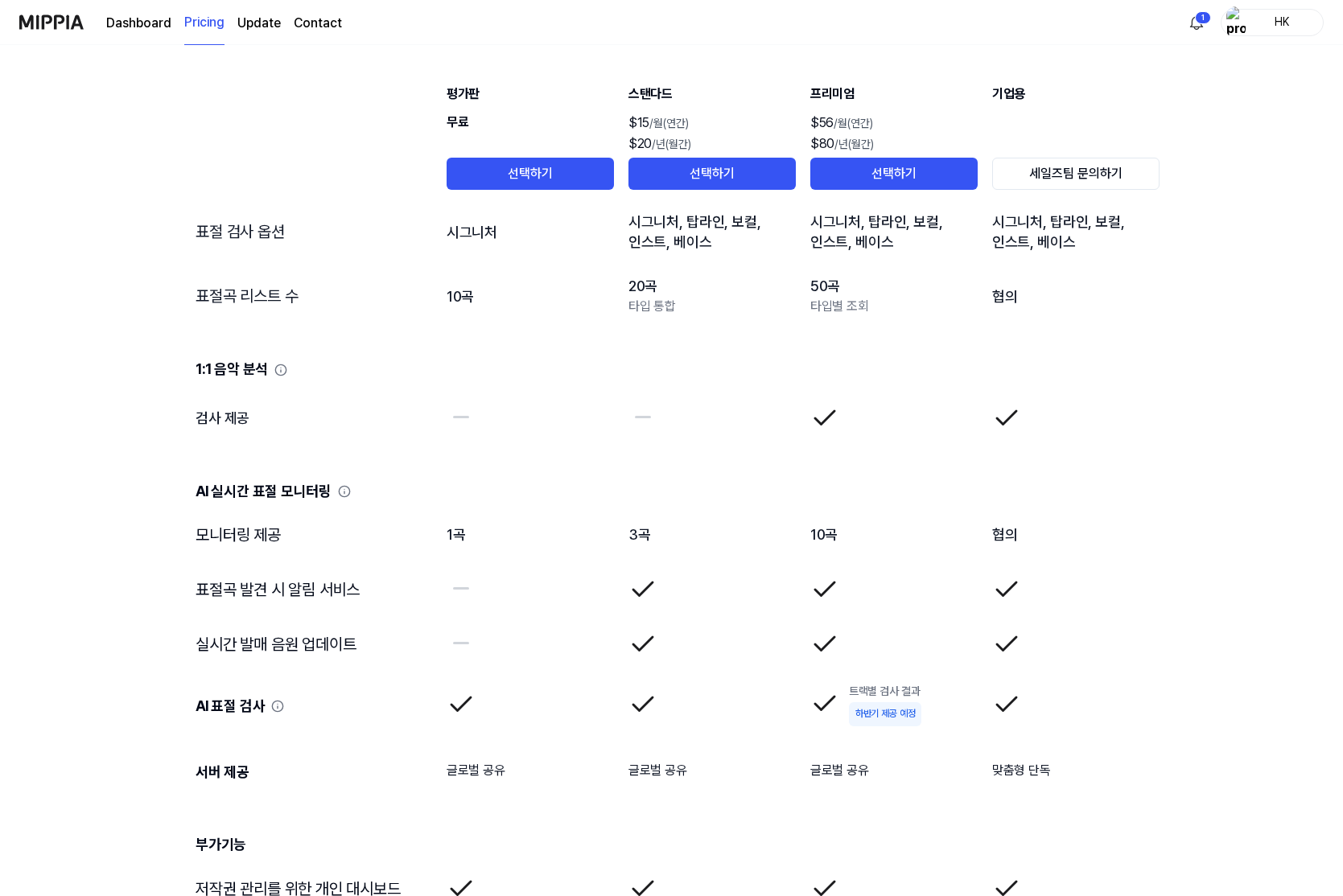
scroll to position [1925, 0]
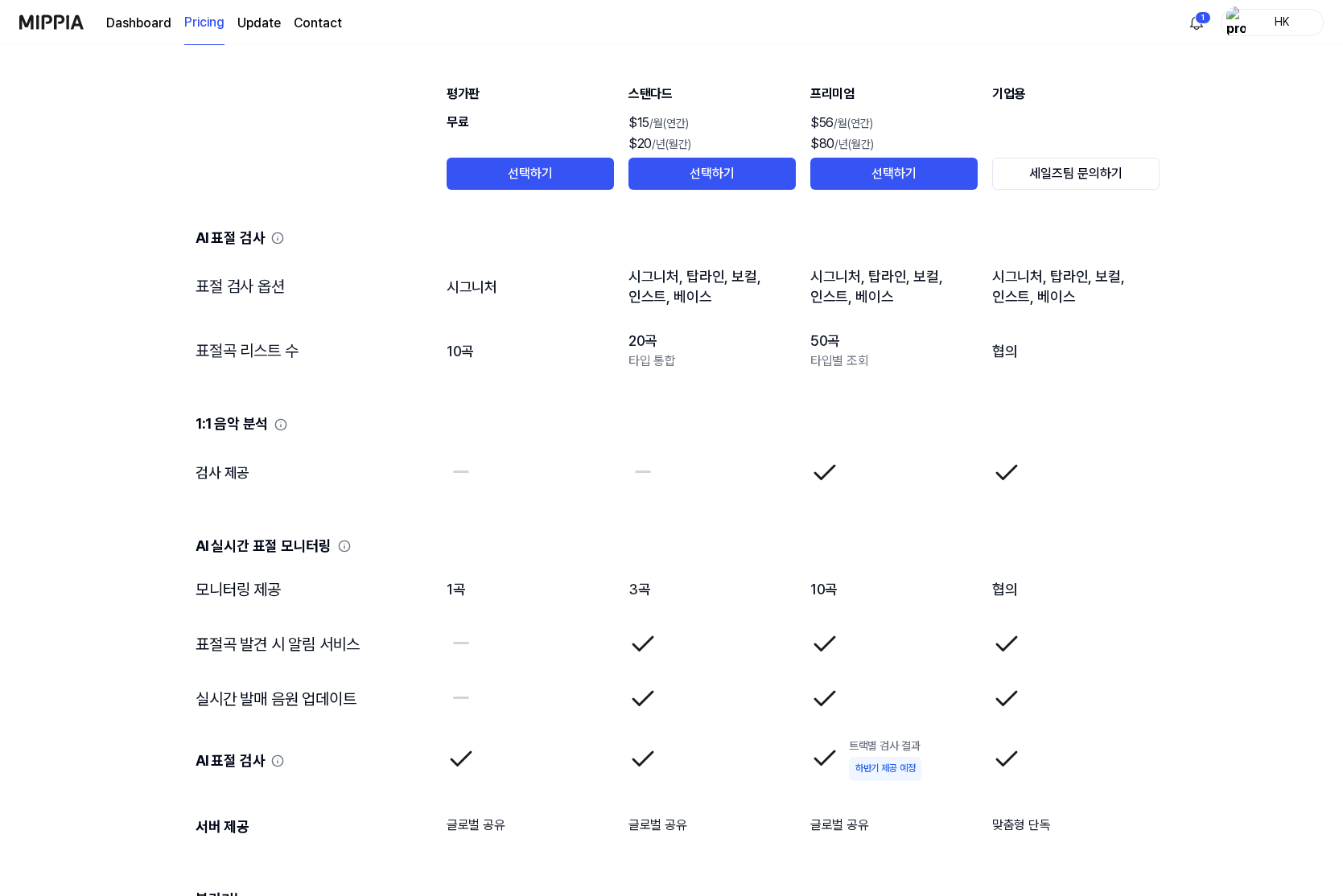
drag, startPoint x: 1146, startPoint y: 396, endPoint x: 1243, endPoint y: 633, distance: 256.1
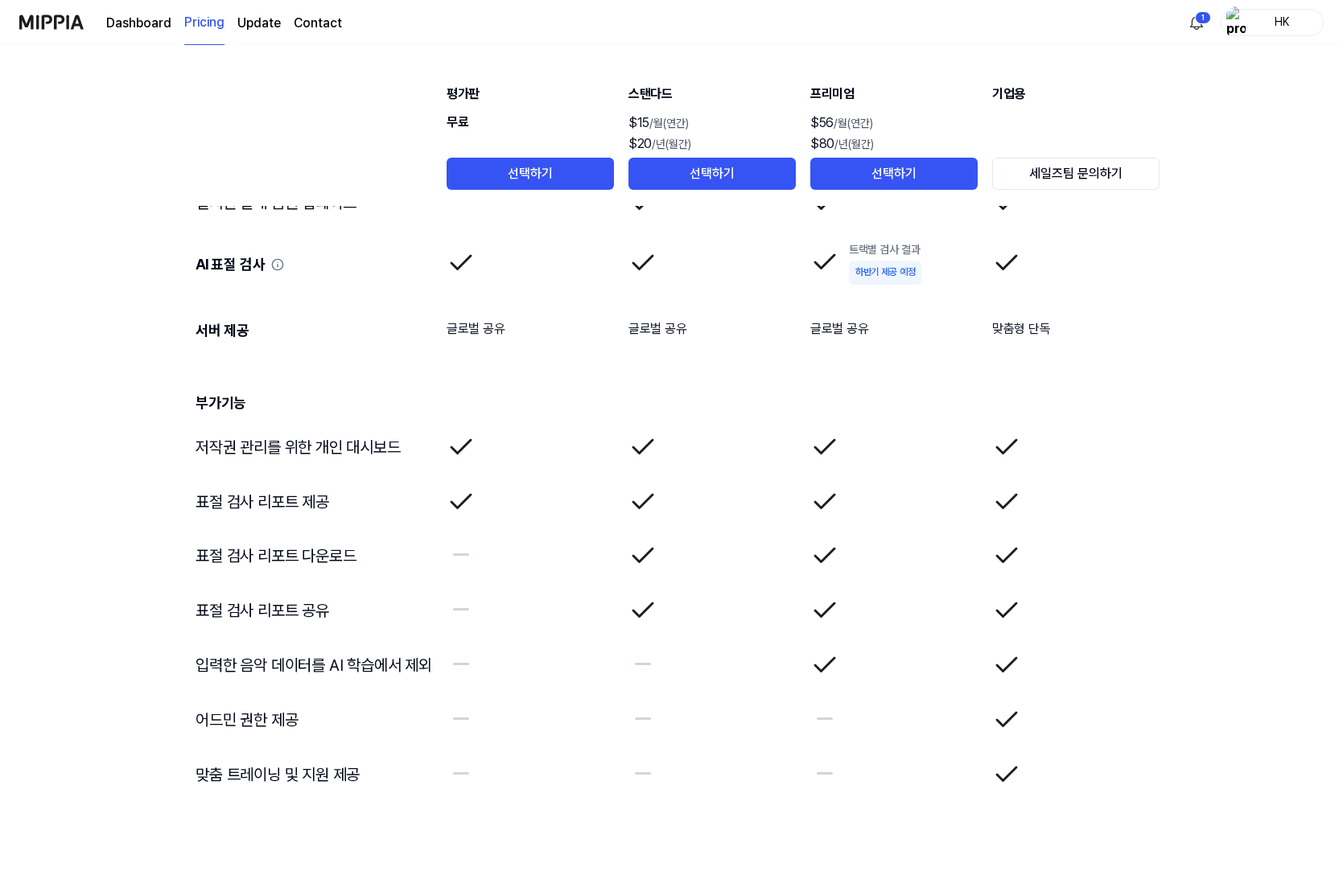
scroll to position [2420, 0]
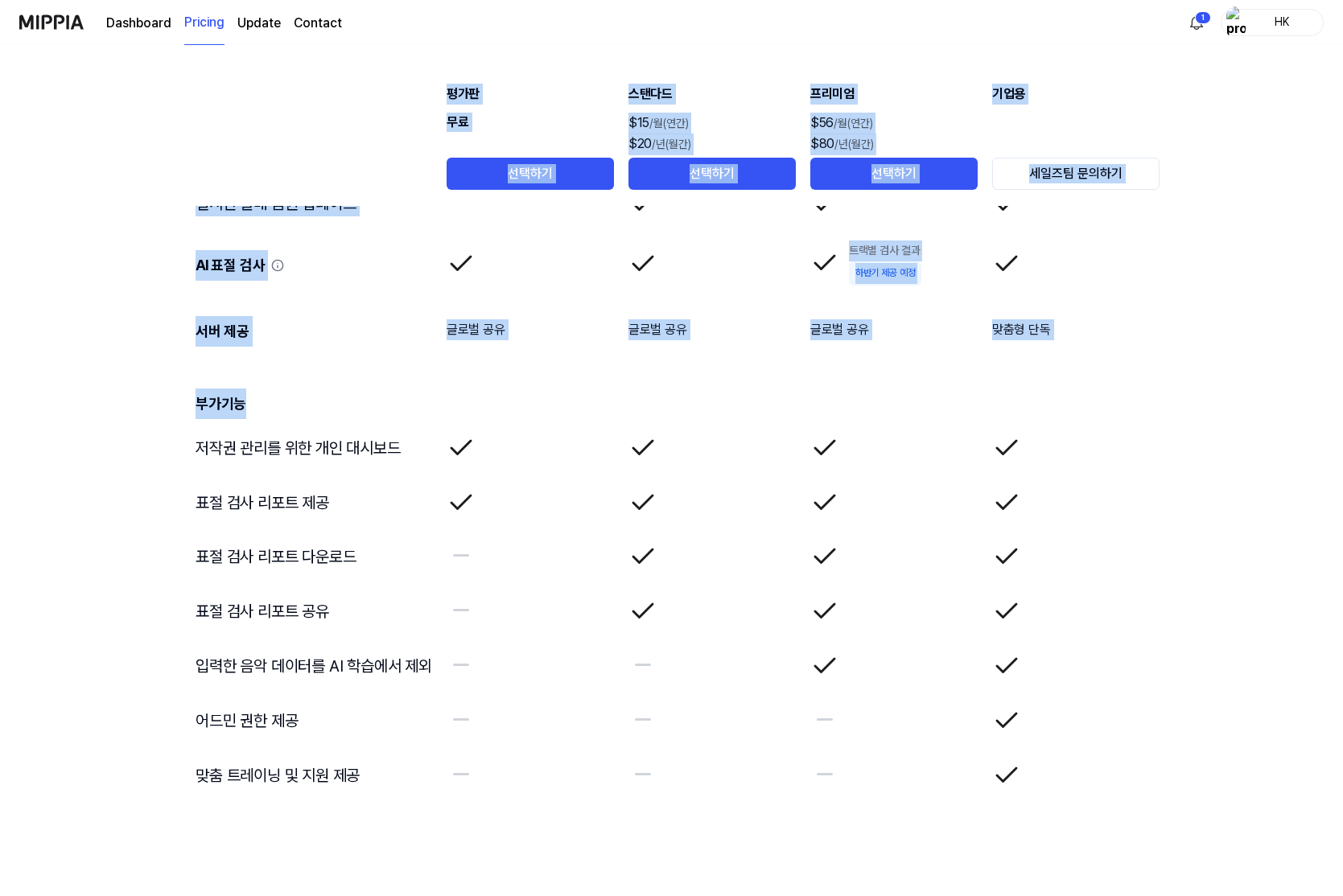
drag, startPoint x: 801, startPoint y: 409, endPoint x: 1113, endPoint y: 745, distance: 458.5
click at [1113, 745] on tbody "검사 제공 검사 수 계정 당 5곡 1시간 3곡 1일 20곡 1시간 10곡 1일 50곡 검사 제한 없음 별도 문의 대량검사 회당 10곡 하반기 …" at bounding box center [671, 159] width 977 height 1287
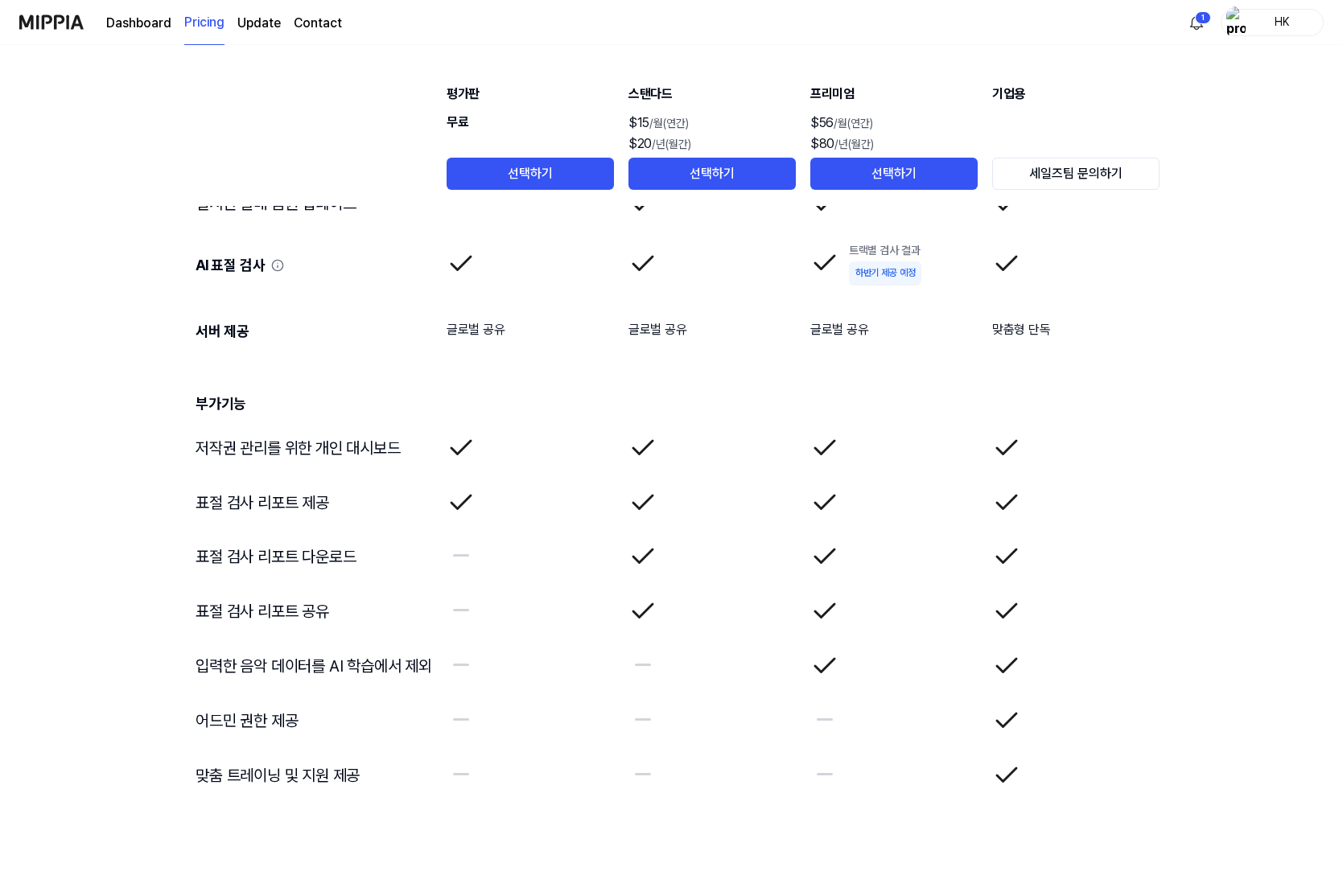
click at [1113, 745] on td at bounding box center [1076, 721] width 169 height 55
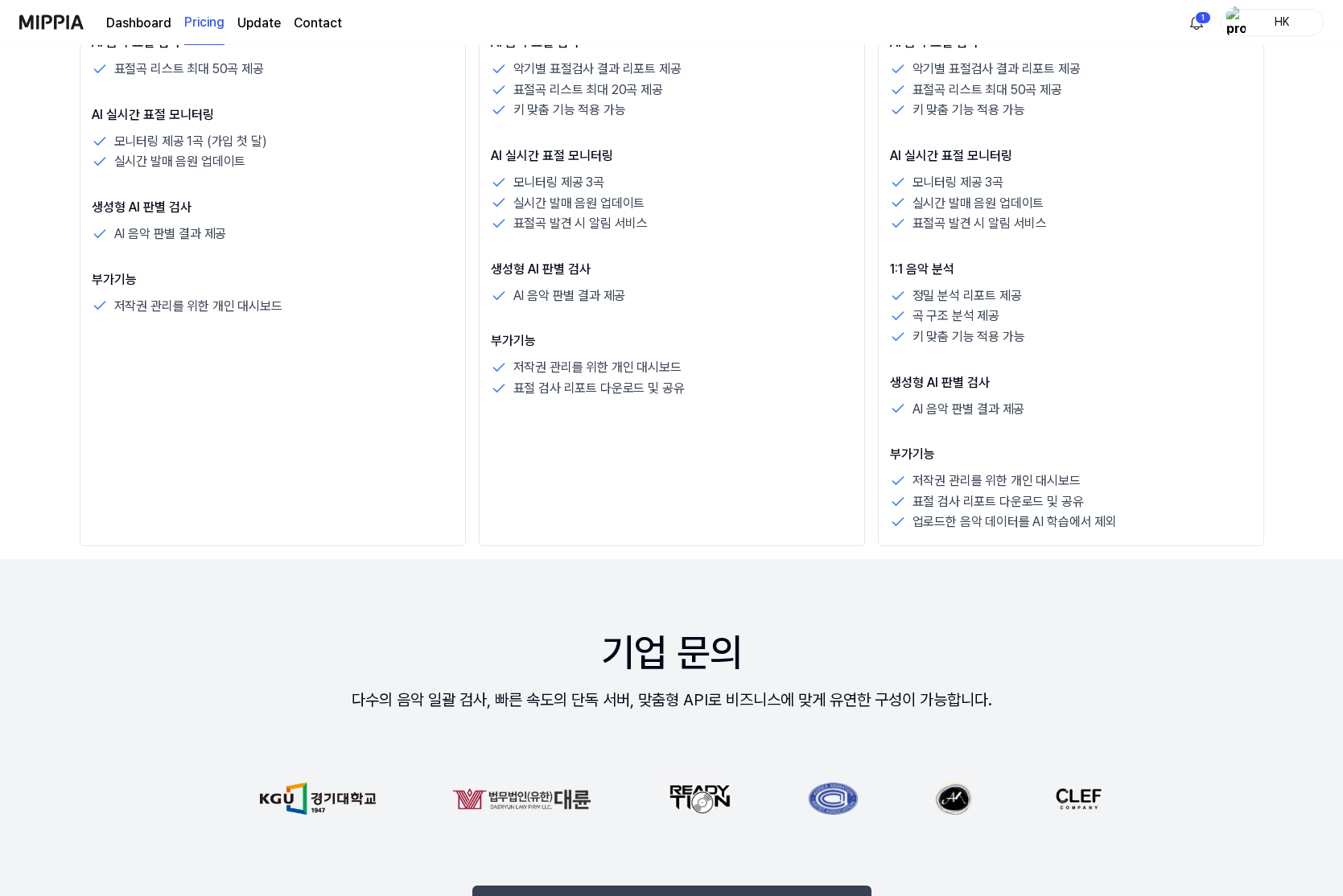
scroll to position [570, 0]
